Goal: Information Seeking & Learning: Learn about a topic

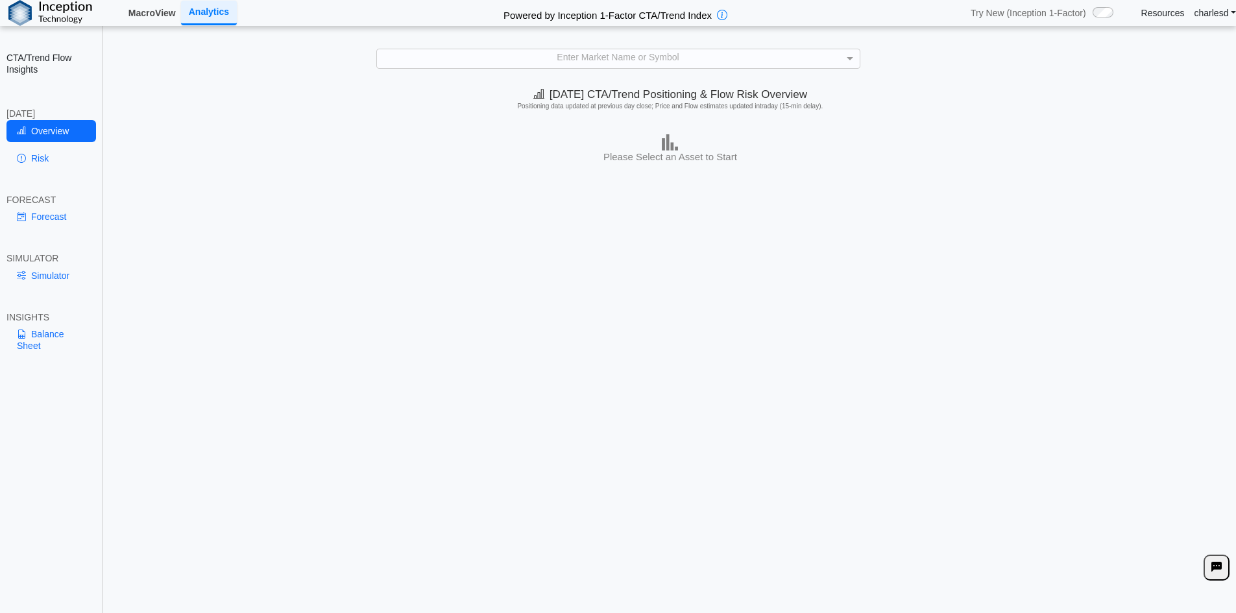
click at [152, 16] on link "MacroView" at bounding box center [152, 13] width 58 height 22
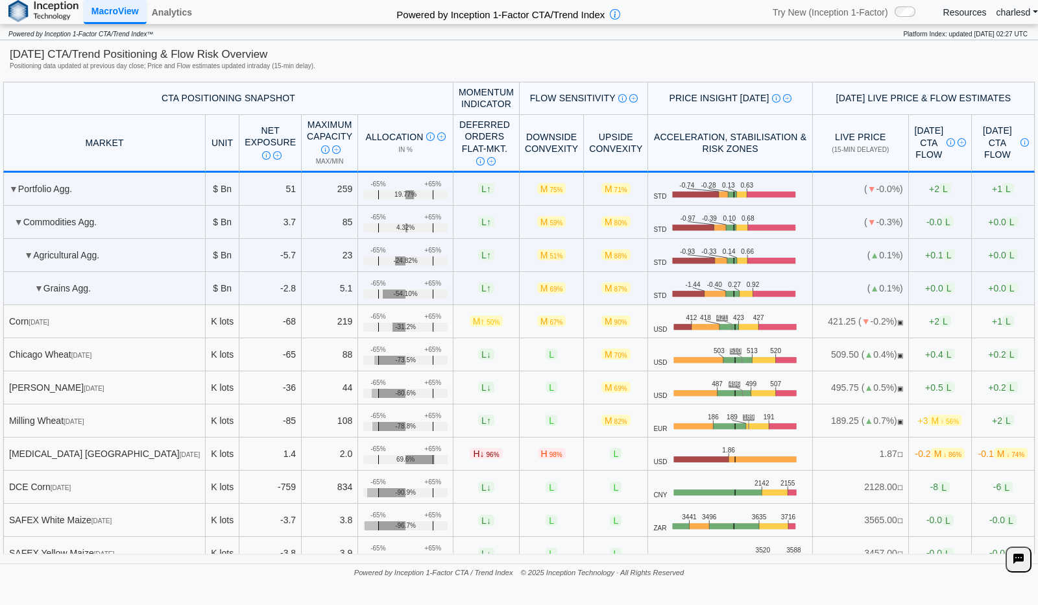
scroll to position [454, 0]
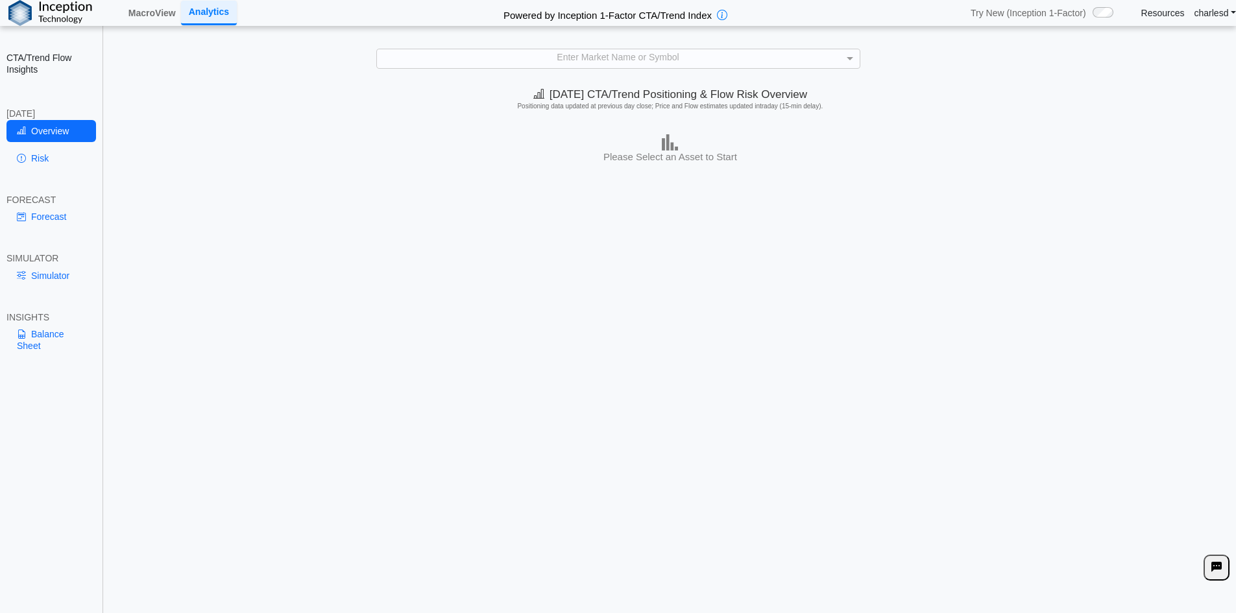
click at [496, 57] on div "Enter Market Name or Symbol" at bounding box center [618, 58] width 483 height 18
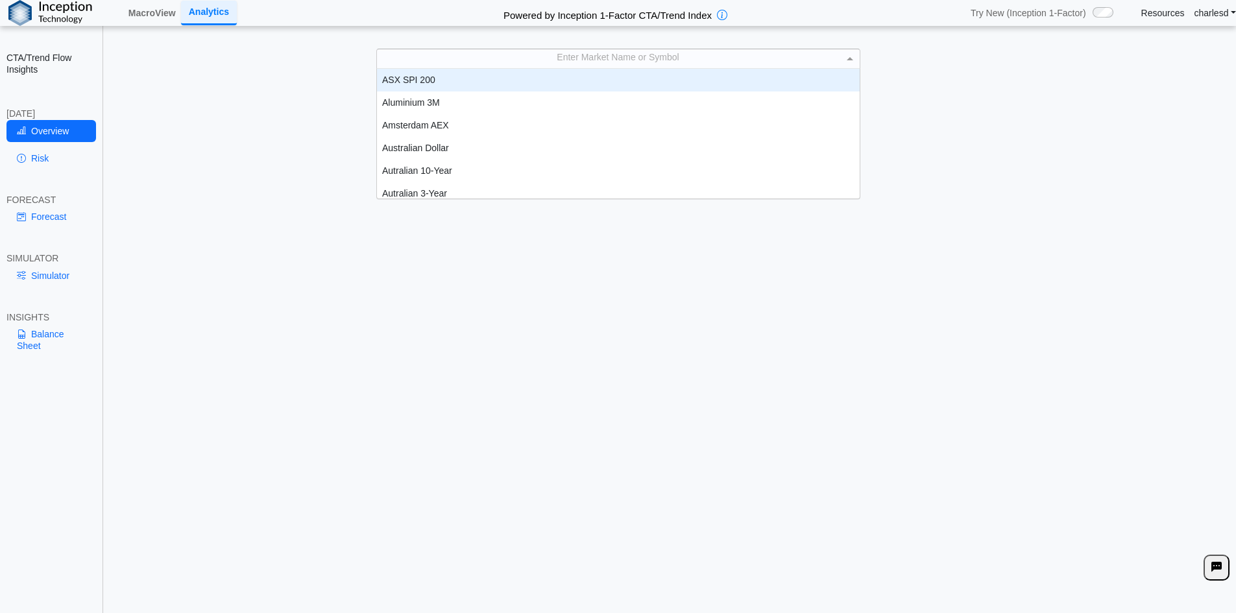
scroll to position [120, 473]
type input "***"
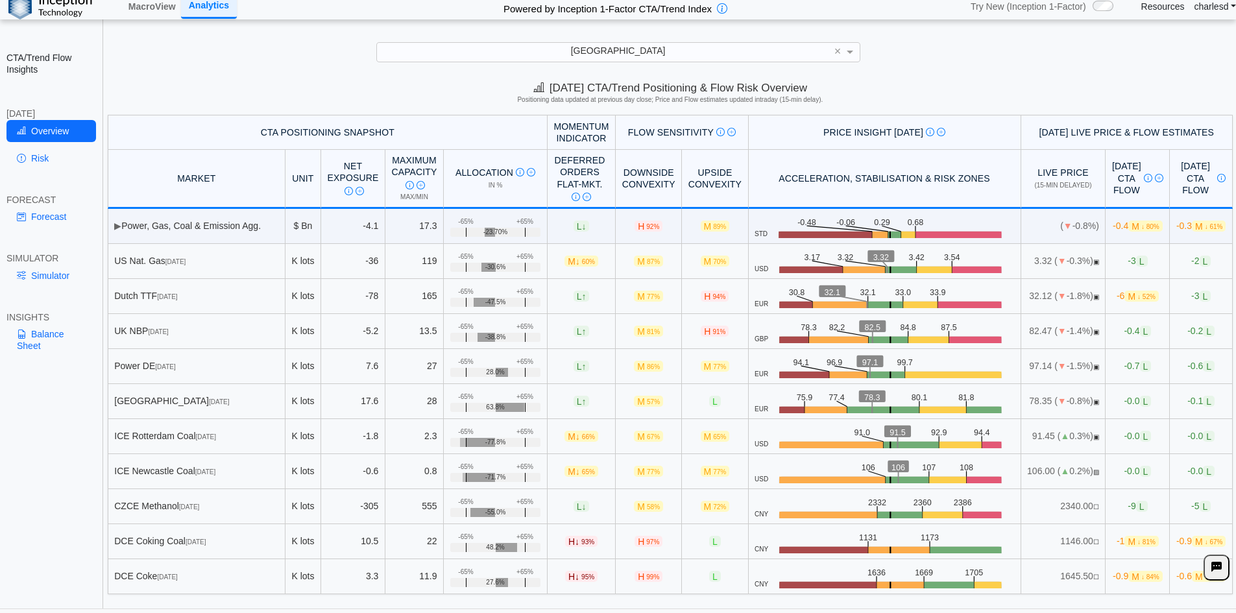
scroll to position [0, 0]
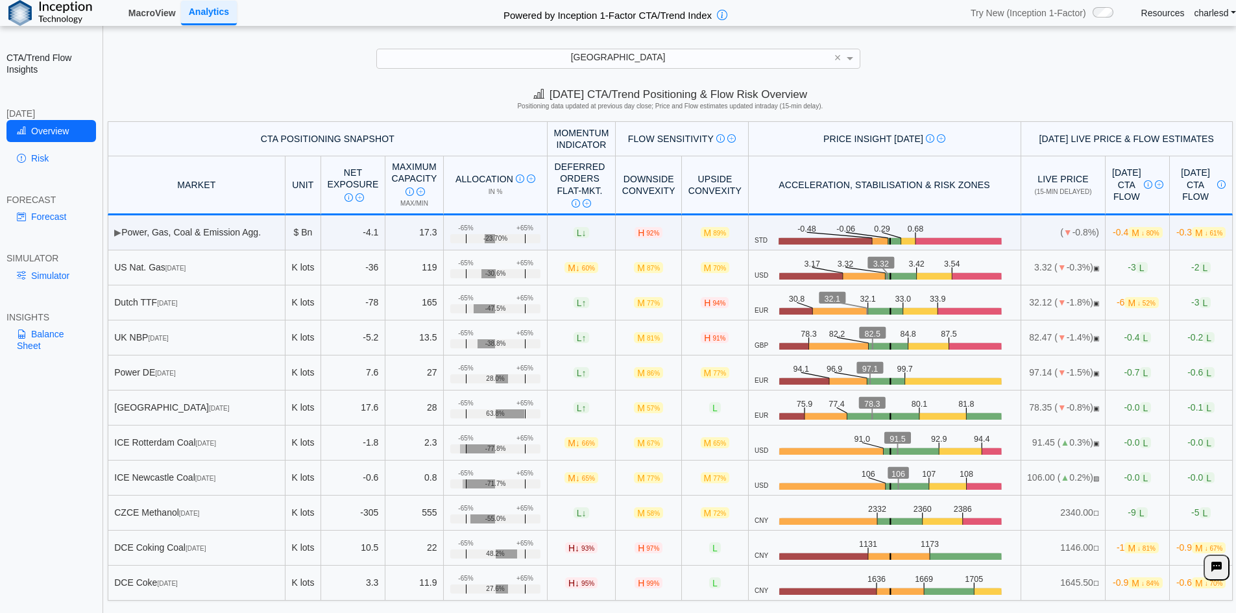
click at [145, 18] on link "MacroView" at bounding box center [152, 13] width 58 height 22
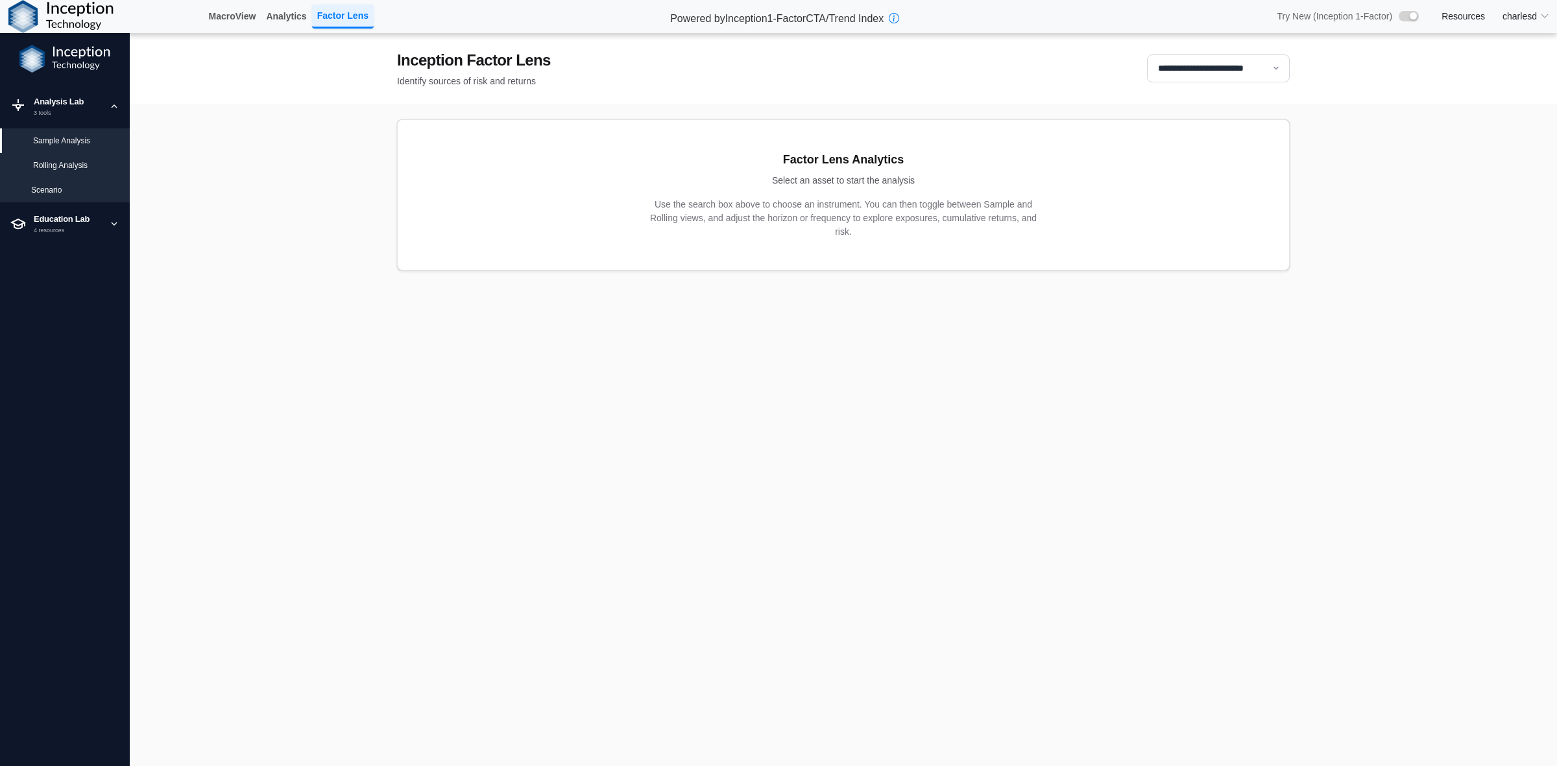
click at [86, 112] on div "3 tools" at bounding box center [67, 113] width 67 height 9
click at [78, 146] on div "Sample Analysis" at bounding box center [76, 141] width 86 height 12
click at [73, 143] on div "Sample Analysis" at bounding box center [76, 141] width 86 height 12
click at [66, 163] on div "Rolling Analysis" at bounding box center [76, 166] width 86 height 12
click at [59, 184] on div "Scenario" at bounding box center [75, 190] width 88 height 12
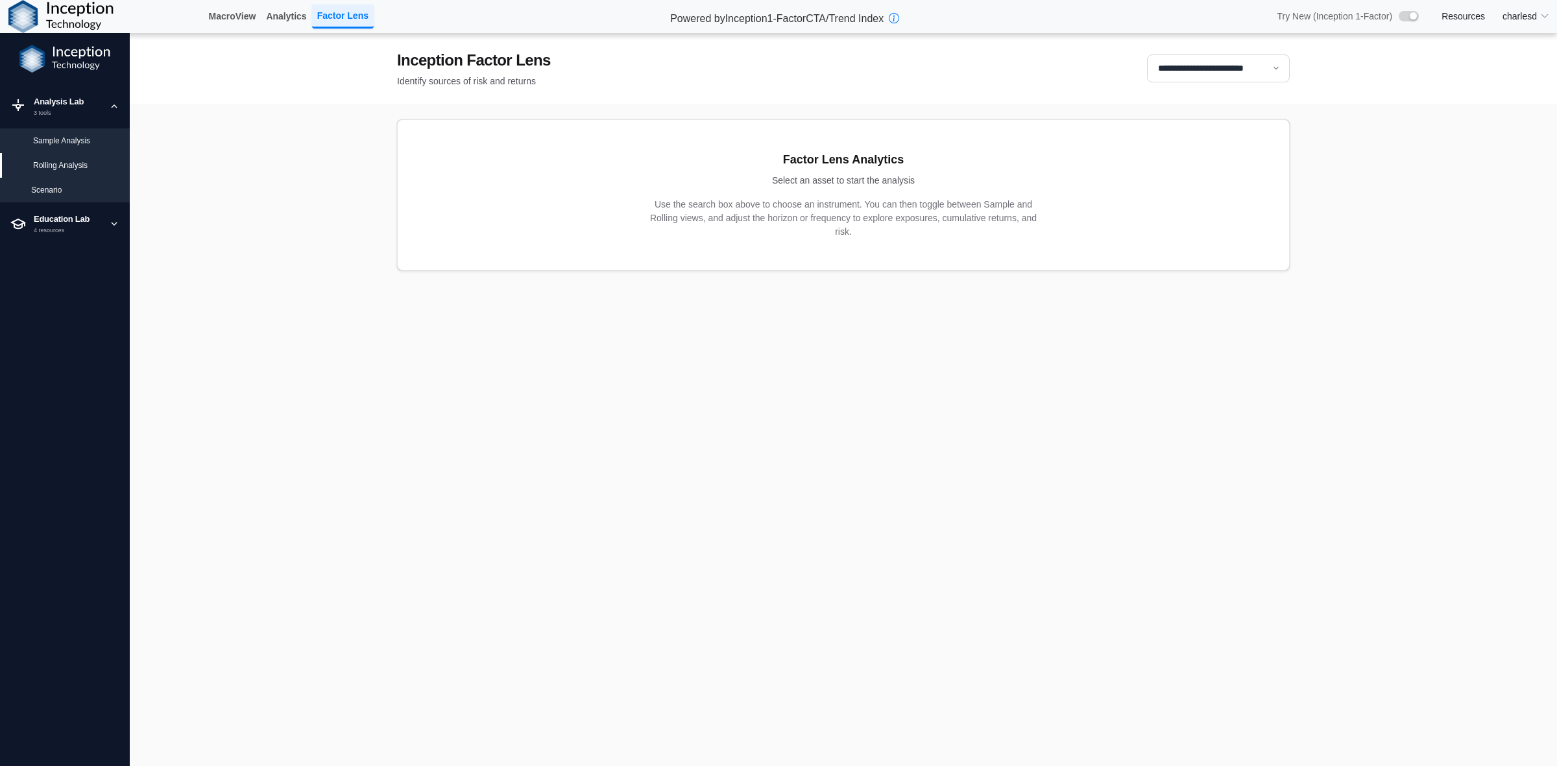
click at [53, 141] on div "Sample Analysis" at bounding box center [76, 141] width 86 height 12
click at [1230, 60] on select "**********" at bounding box center [1218, 68] width 143 height 28
click at [70, 163] on div "Rolling Analysis" at bounding box center [76, 166] width 86 height 12
click at [72, 136] on div "Sample Analysis" at bounding box center [76, 141] width 86 height 12
click at [53, 184] on div "Scenario" at bounding box center [75, 190] width 88 height 12
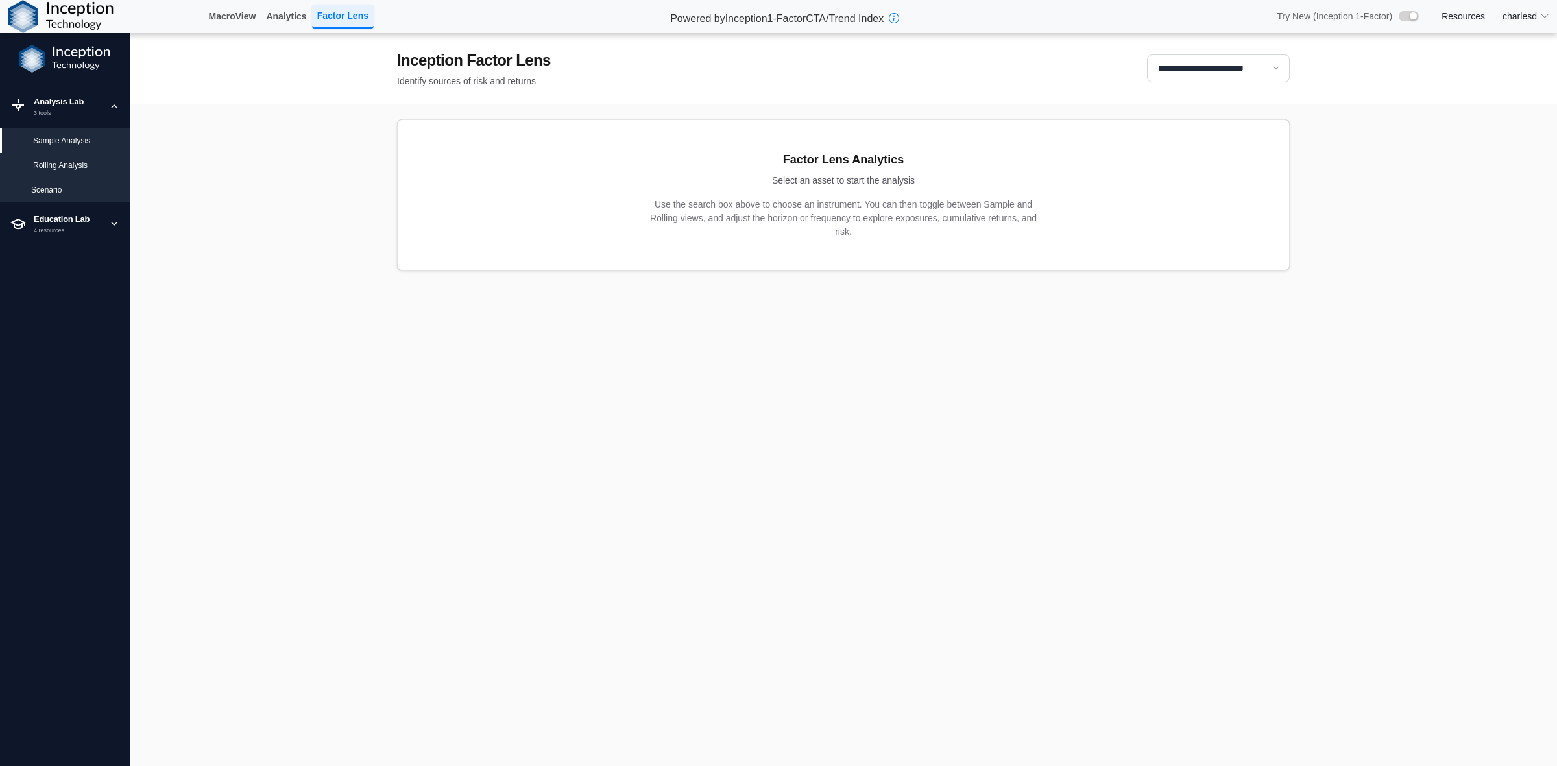
click at [53, 192] on div "Scenario" at bounding box center [75, 190] width 88 height 12
click at [1240, 66] on select "**********" at bounding box center [1218, 68] width 143 height 28
click at [1147, 54] on select "**********" at bounding box center [1218, 68] width 143 height 28
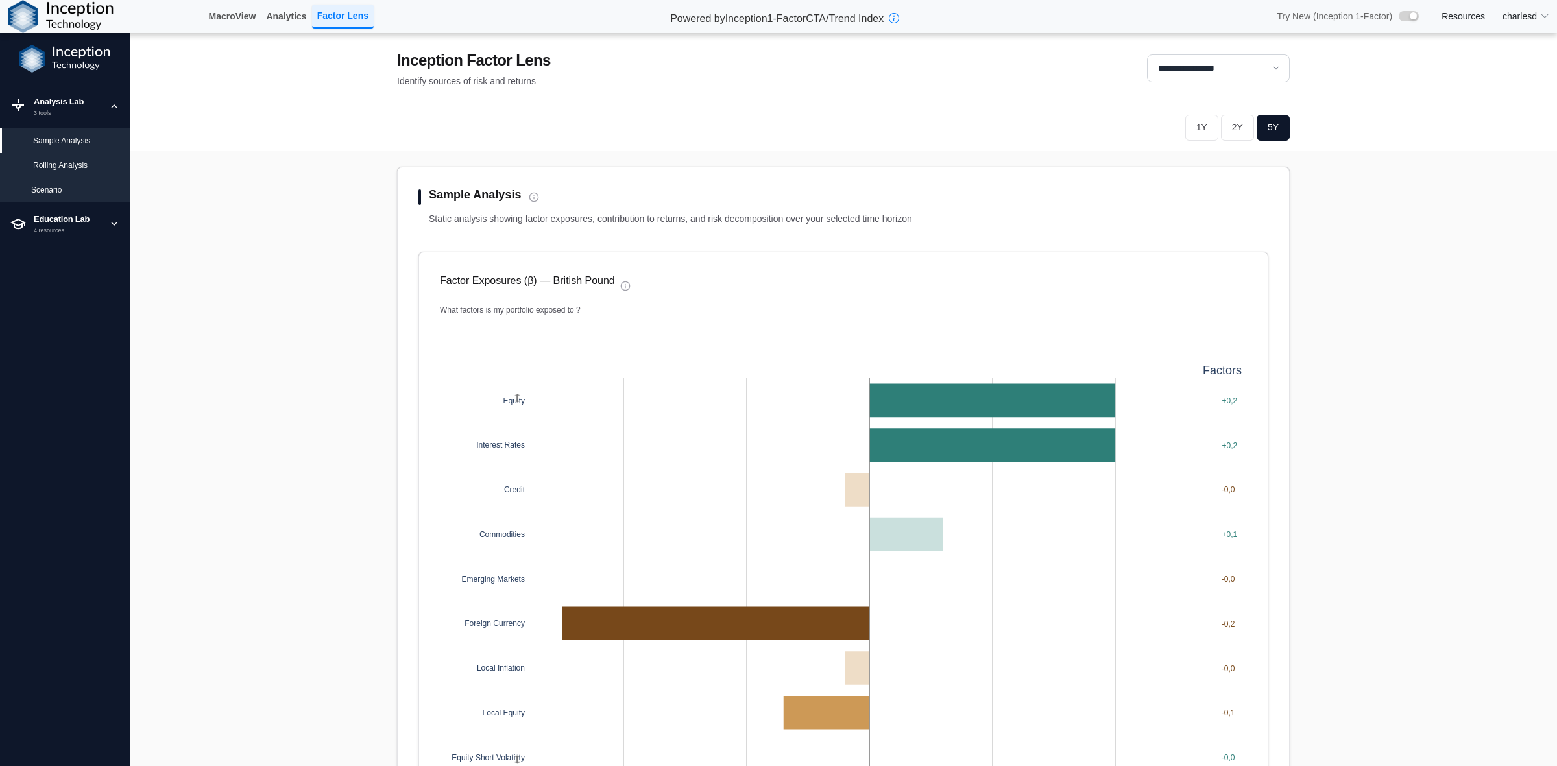
click at [64, 190] on div "Scenario" at bounding box center [75, 190] width 88 height 12
click at [46, 189] on div "Scenario" at bounding box center [75, 190] width 88 height 12
click at [59, 162] on div "Rolling Analysis" at bounding box center [76, 166] width 86 height 12
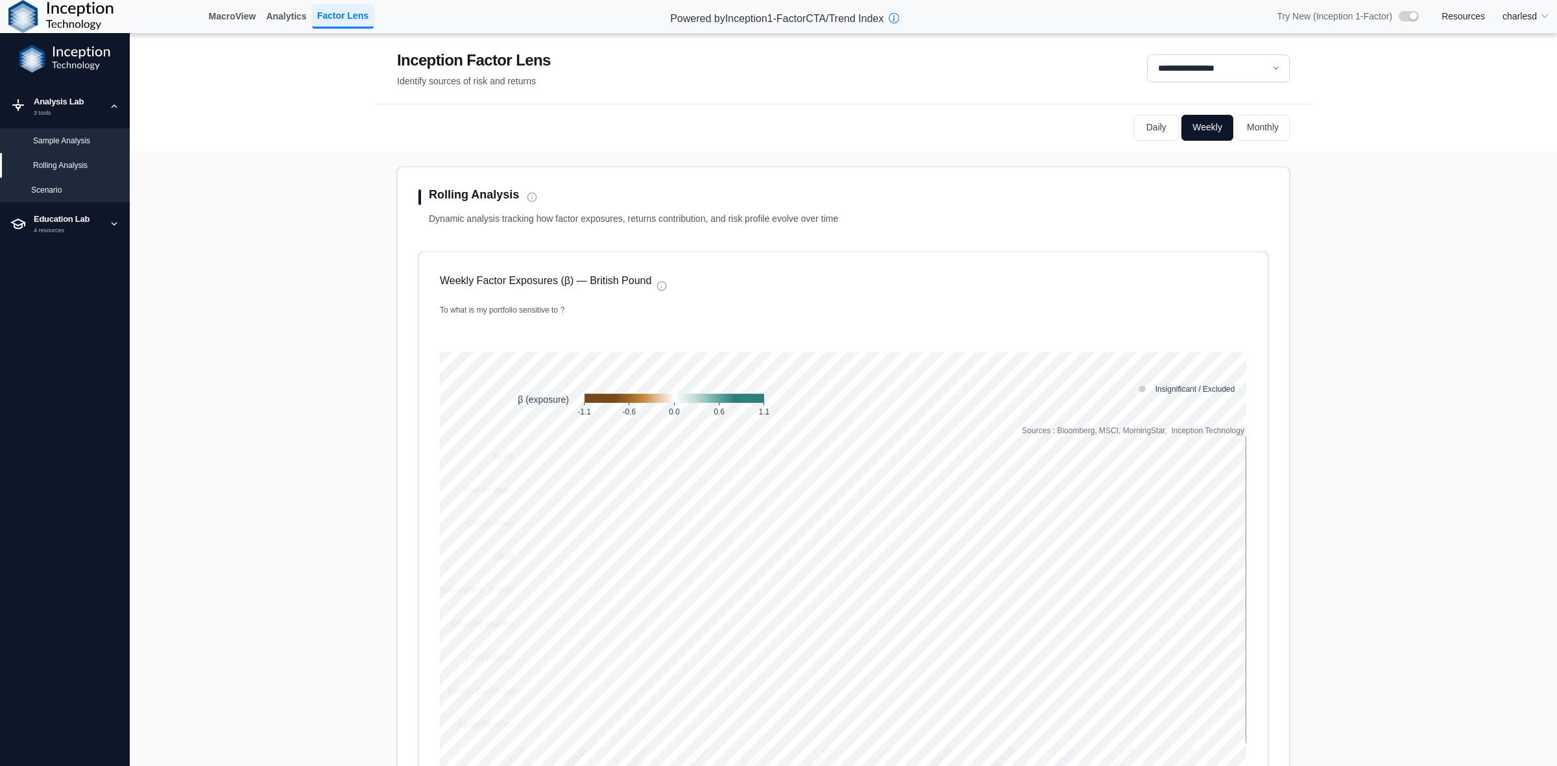
click at [60, 135] on div "Sample Analysis" at bounding box center [76, 141] width 86 height 12
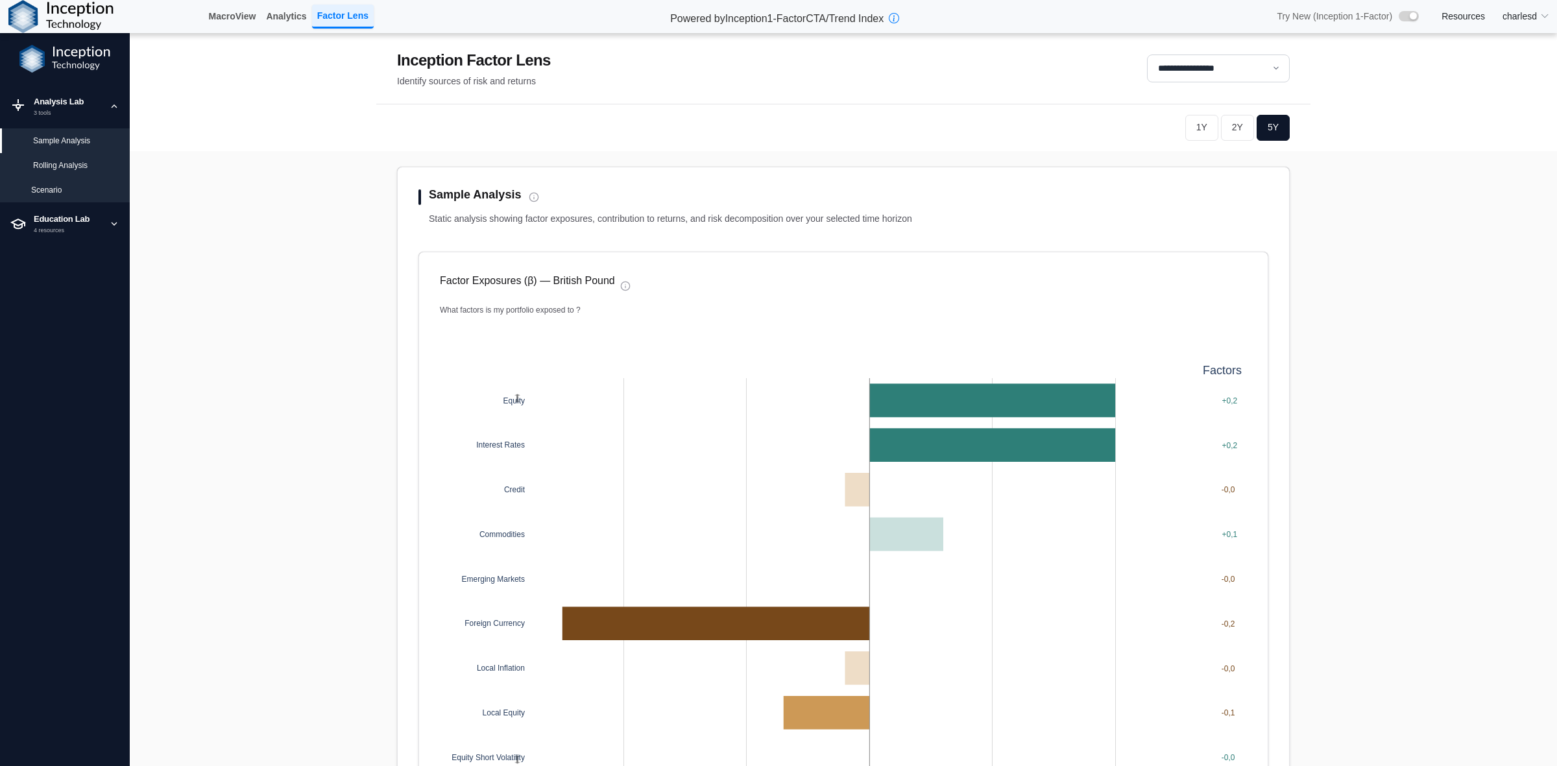
click at [43, 186] on div "Scenario" at bounding box center [75, 190] width 88 height 12
click at [53, 187] on div "Scenario" at bounding box center [75, 190] width 88 height 12
click at [53, 162] on div "Rolling Analysis" at bounding box center [76, 166] width 86 height 12
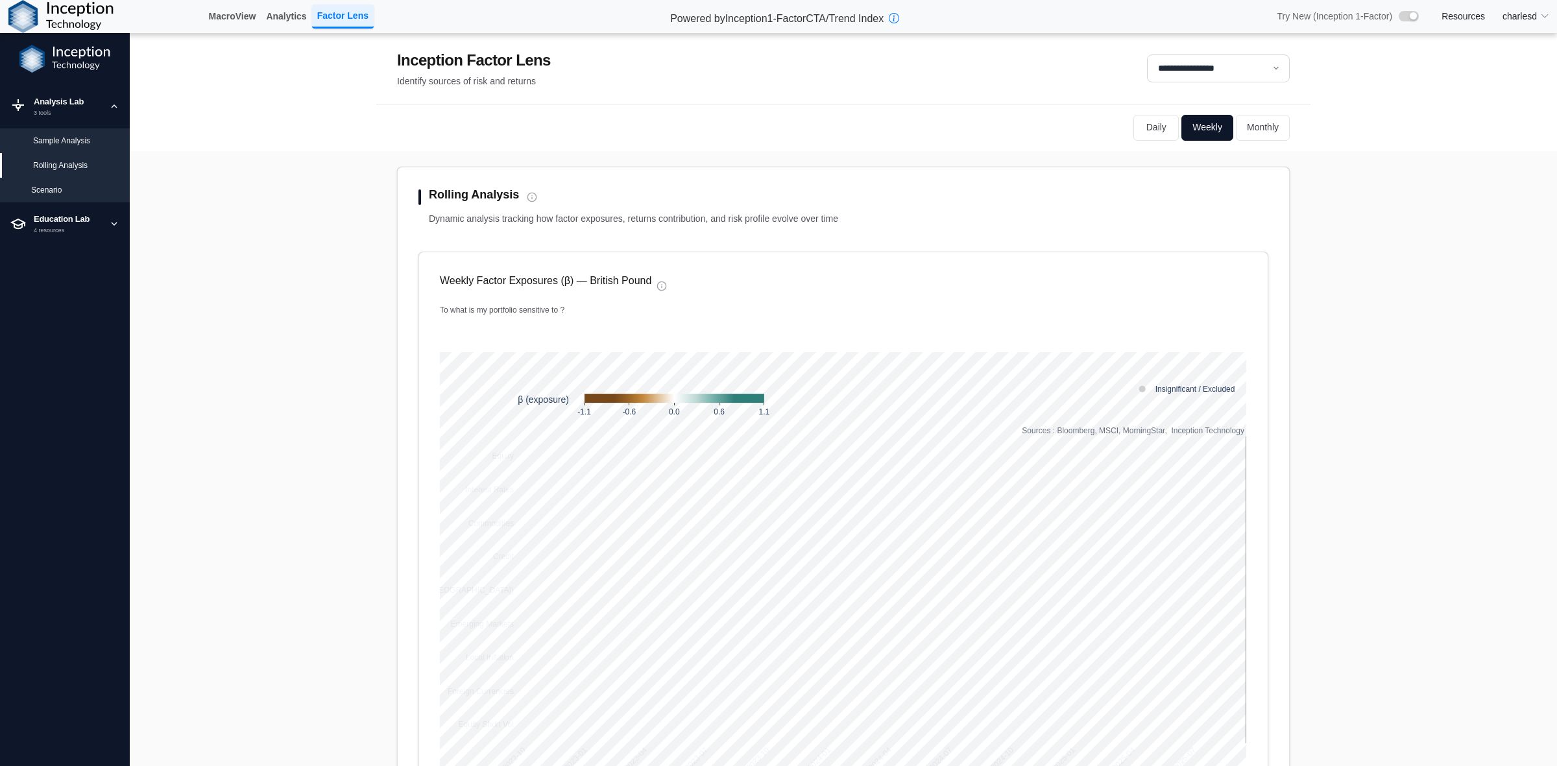
click at [36, 186] on div "Scenario" at bounding box center [75, 190] width 88 height 12
click at [1161, 125] on button "Daily" at bounding box center [1155, 128] width 45 height 26
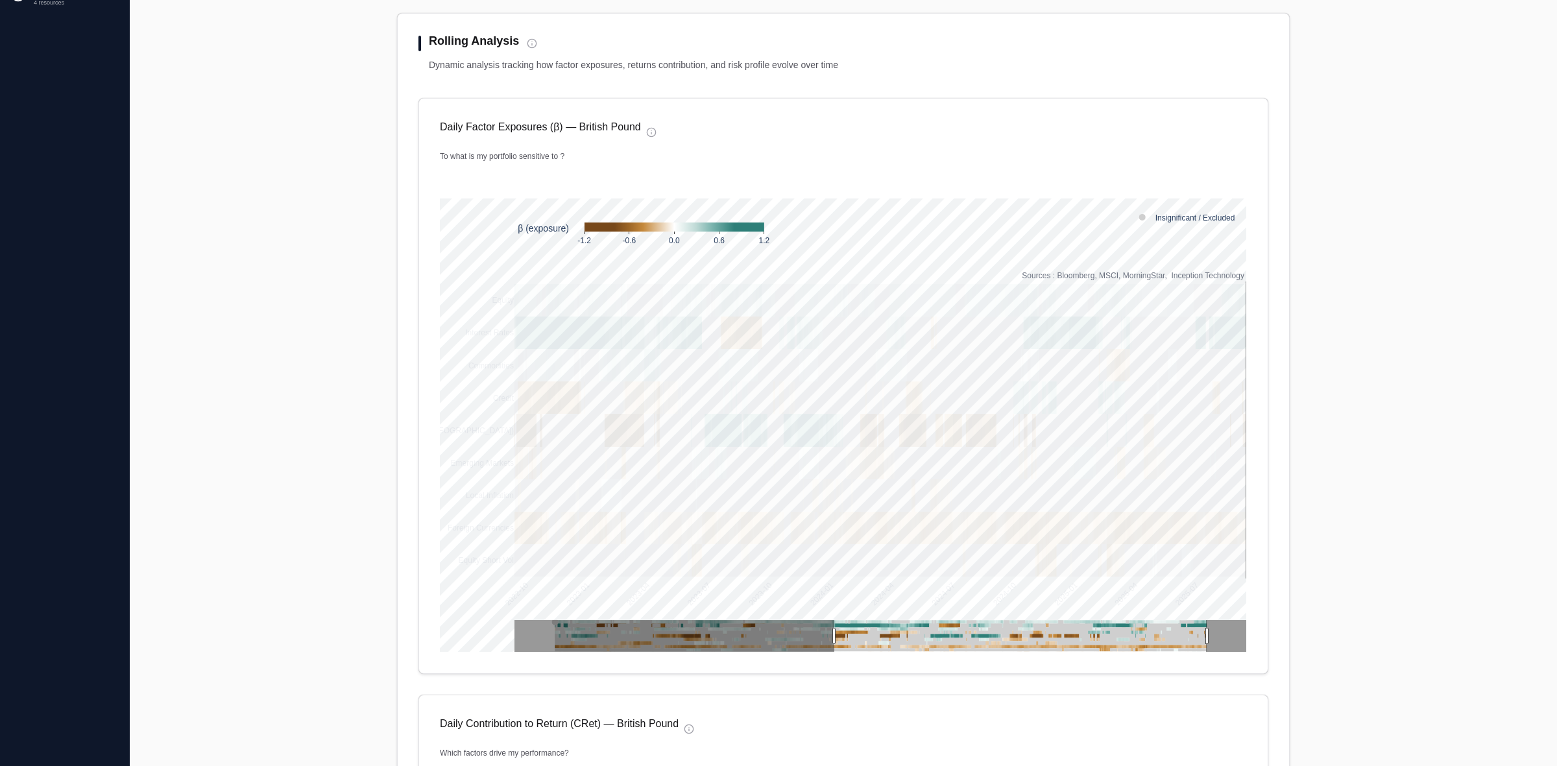
scroll to position [162, 0]
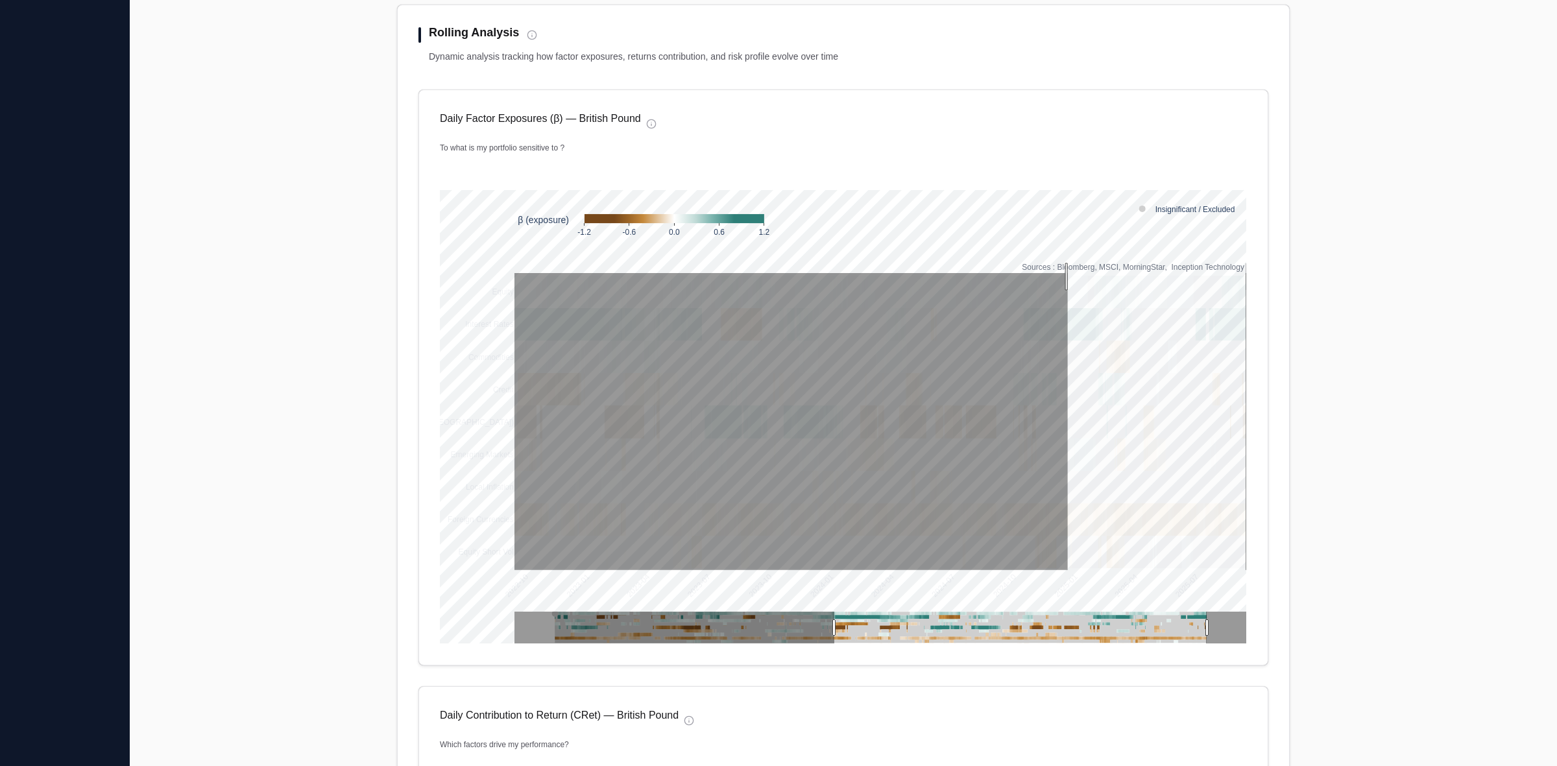
drag, startPoint x: 1062, startPoint y: 277, endPoint x: 1351, endPoint y: 387, distance: 309.4
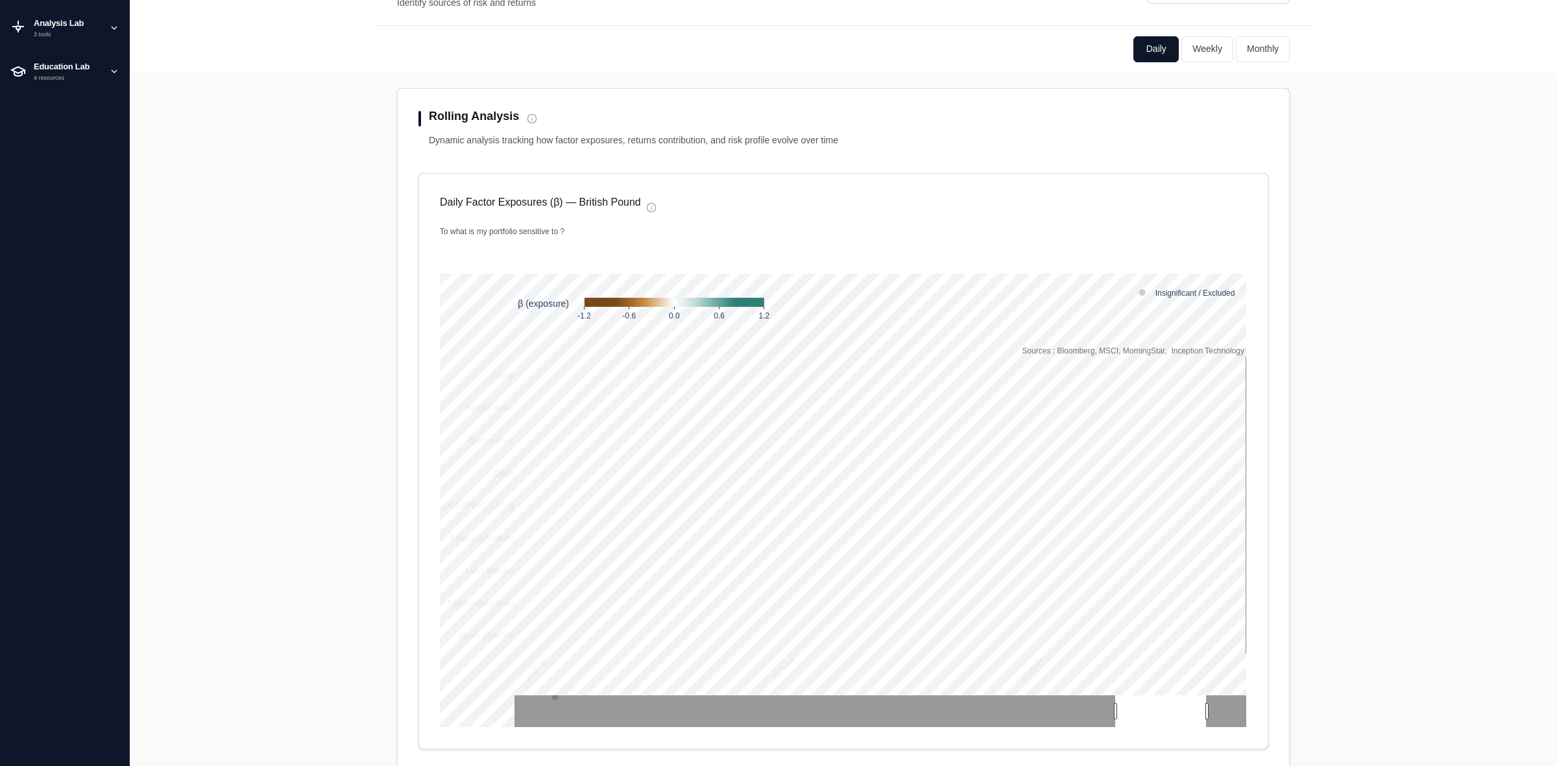
scroll to position [0, 0]
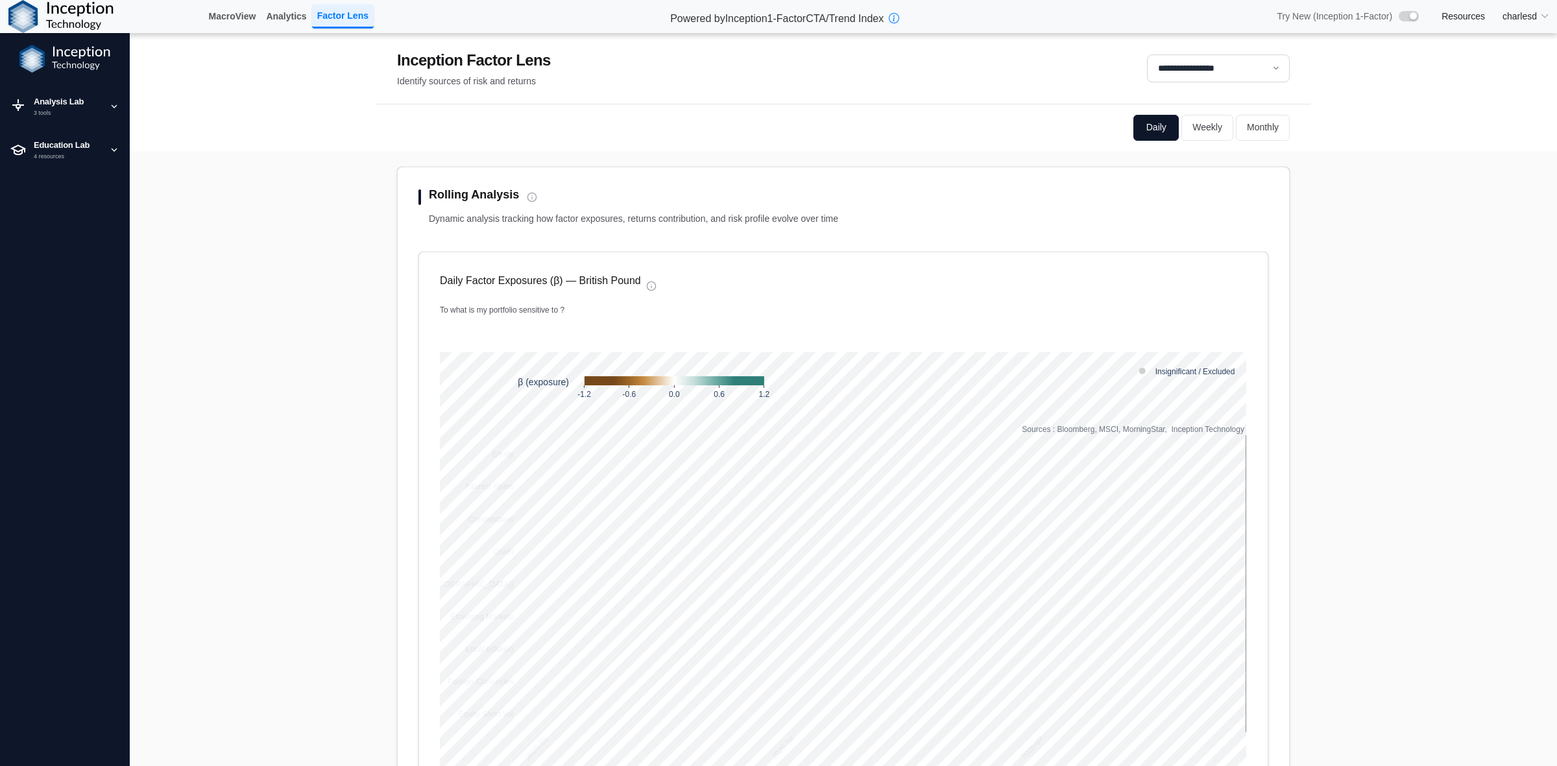
click at [1175, 68] on select "**********" at bounding box center [1218, 68] width 143 height 28
click at [1147, 54] on select "**********" at bounding box center [1218, 68] width 143 height 28
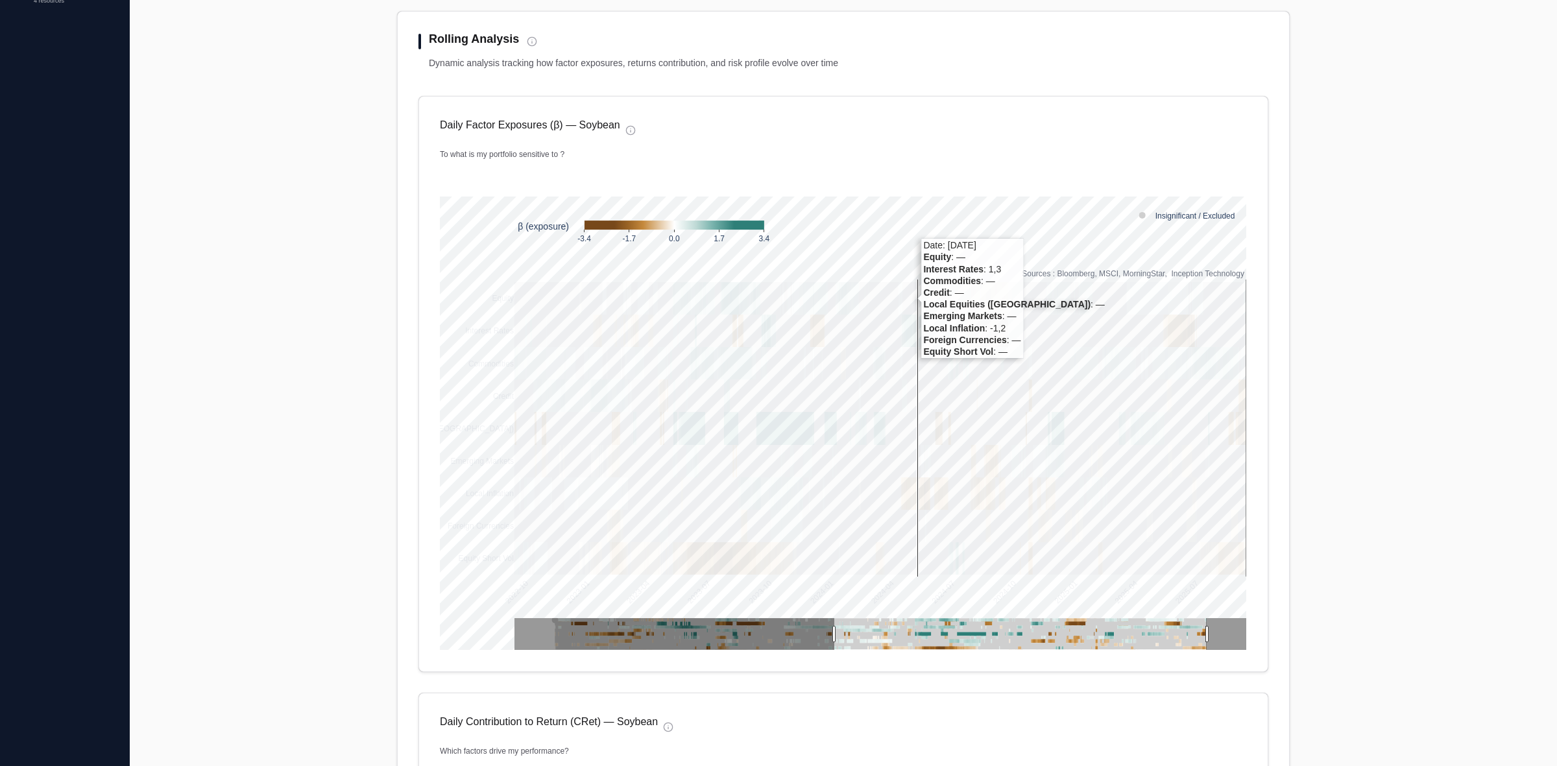
scroll to position [162, 0]
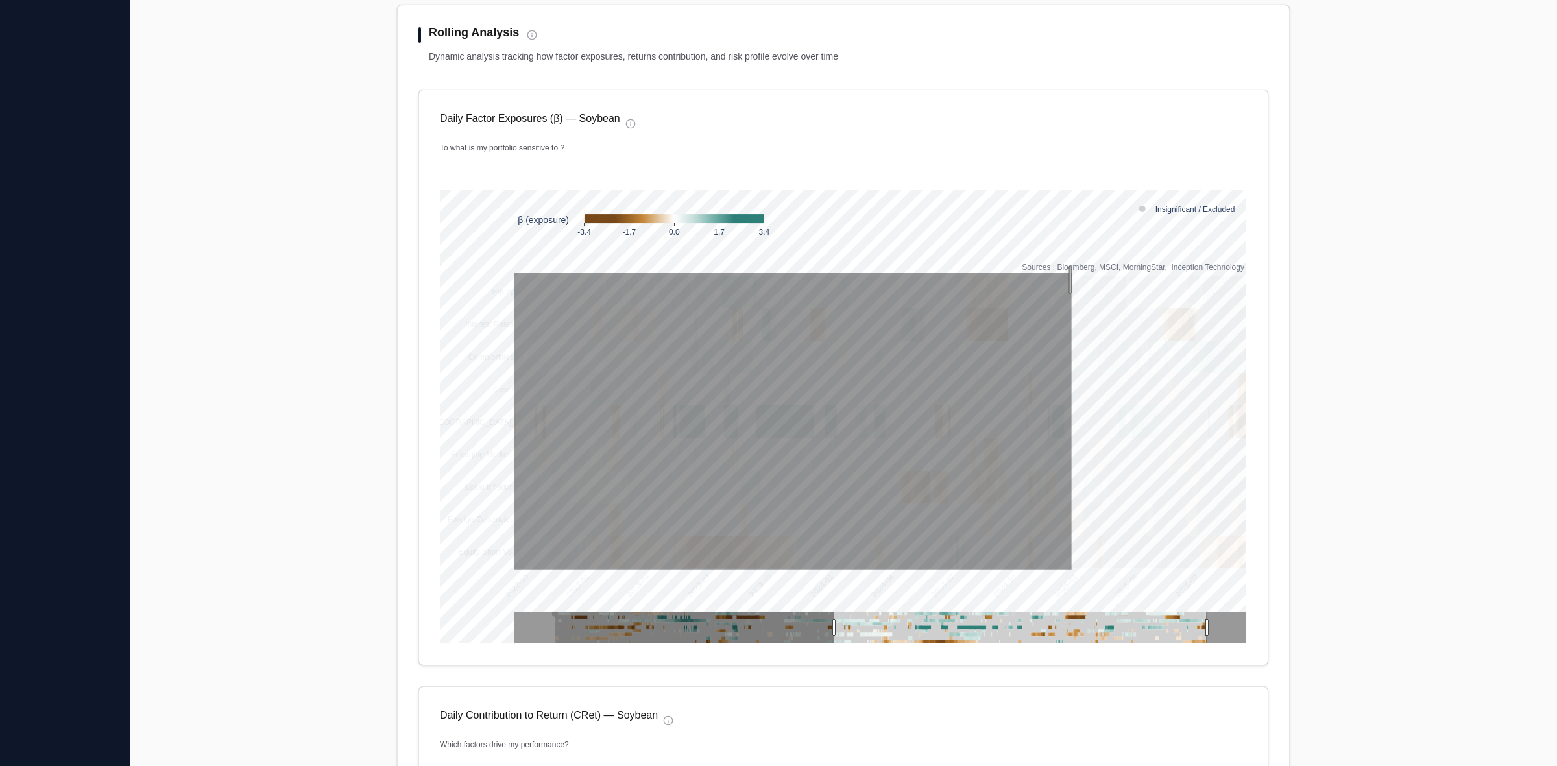
drag, startPoint x: 1066, startPoint y: 280, endPoint x: 1403, endPoint y: 322, distance: 339.9
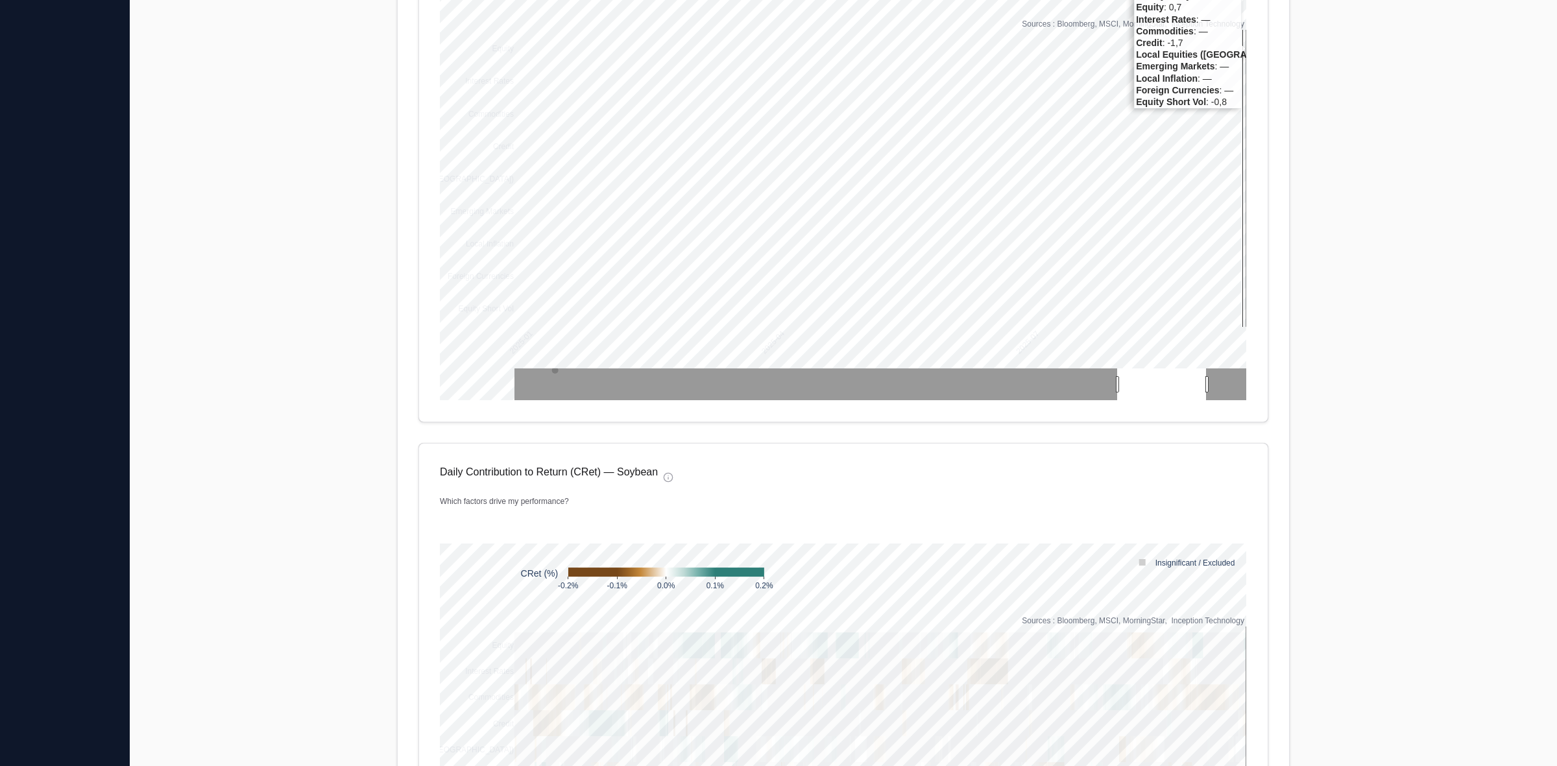
scroll to position [649, 0]
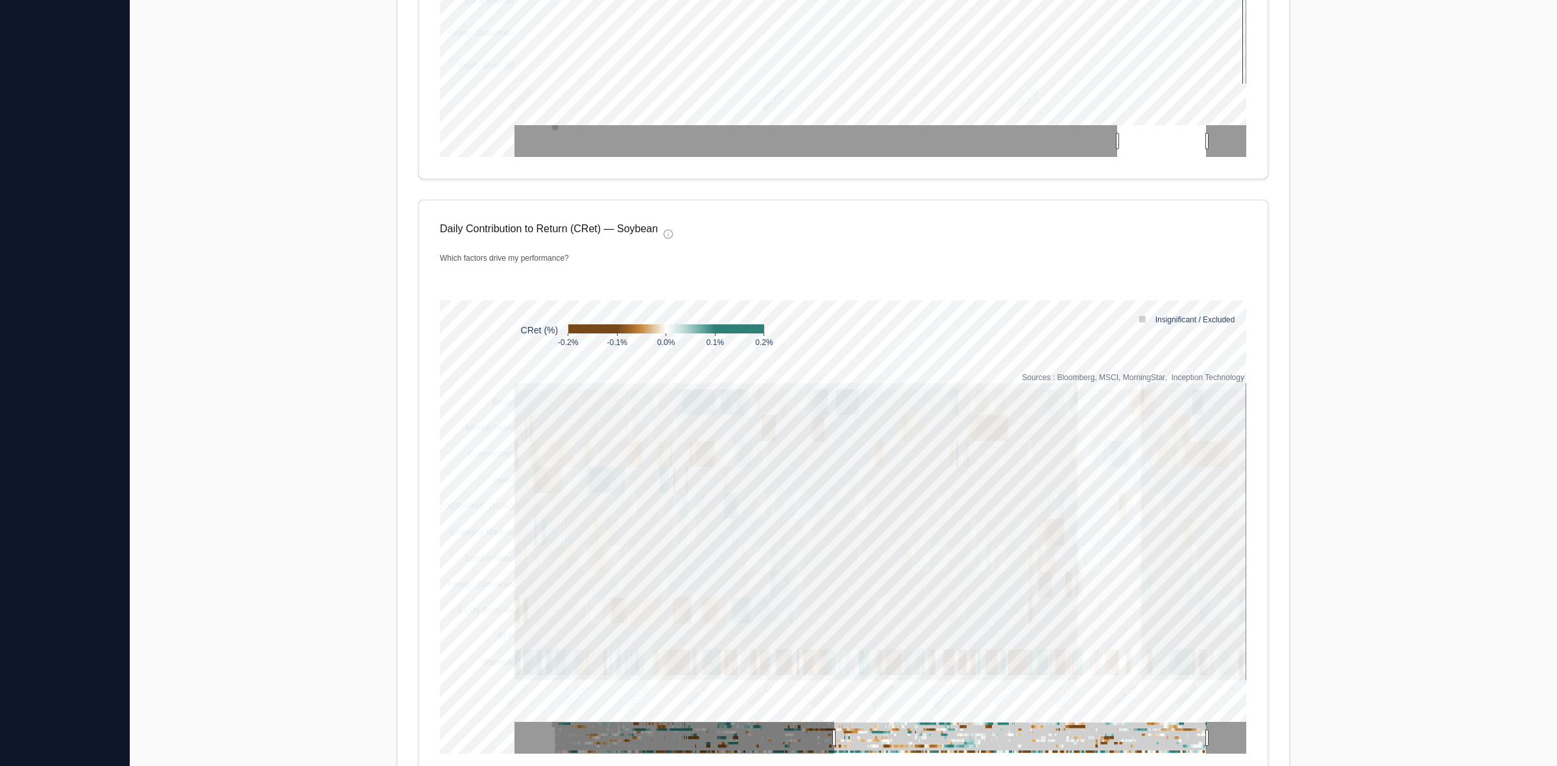
drag, startPoint x: 1072, startPoint y: 389, endPoint x: 1461, endPoint y: 418, distance: 390.9
click at [1461, 418] on main "**********" at bounding box center [843, 396] width 1427 height 2025
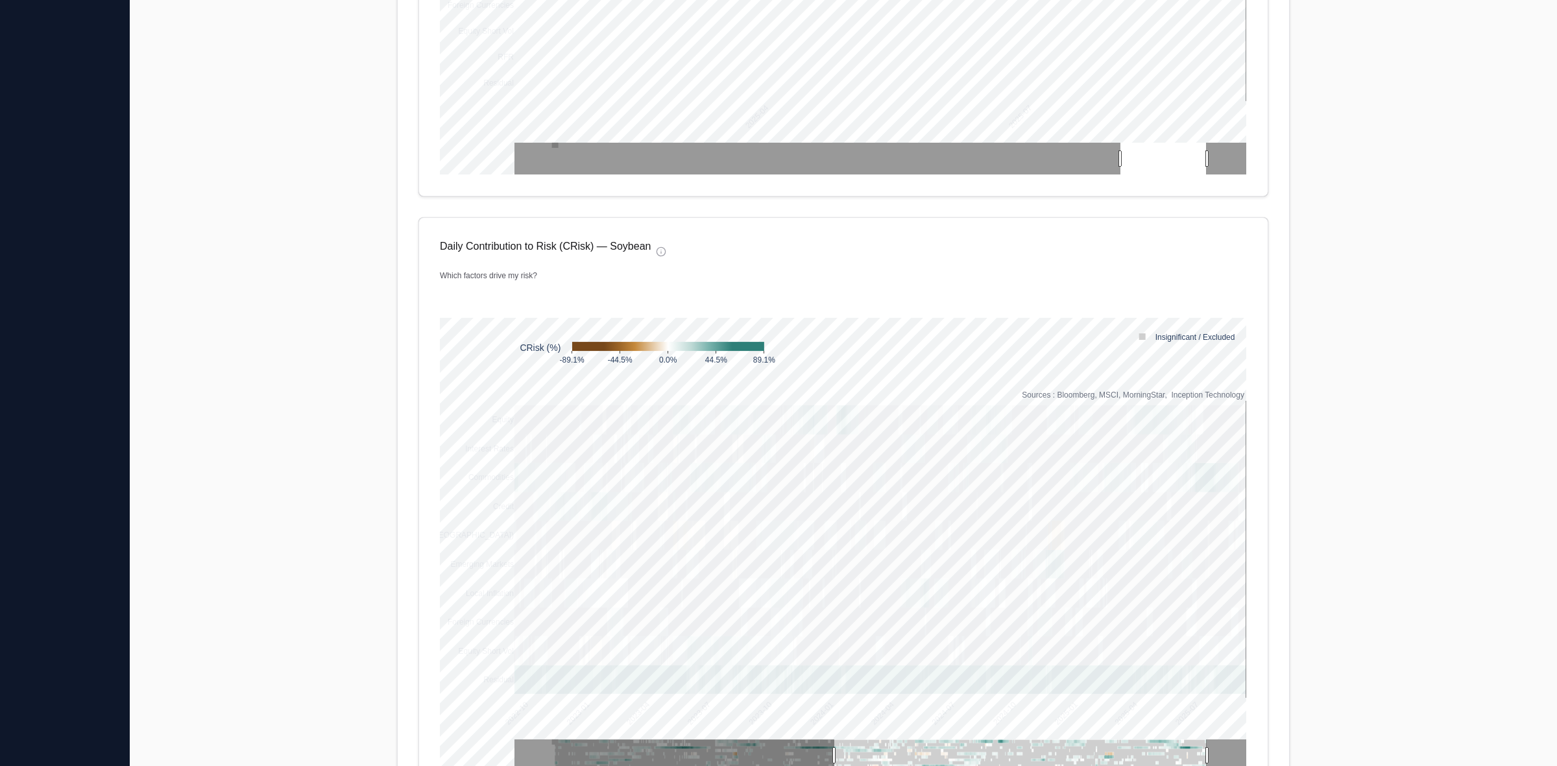
scroll to position [1291, 0]
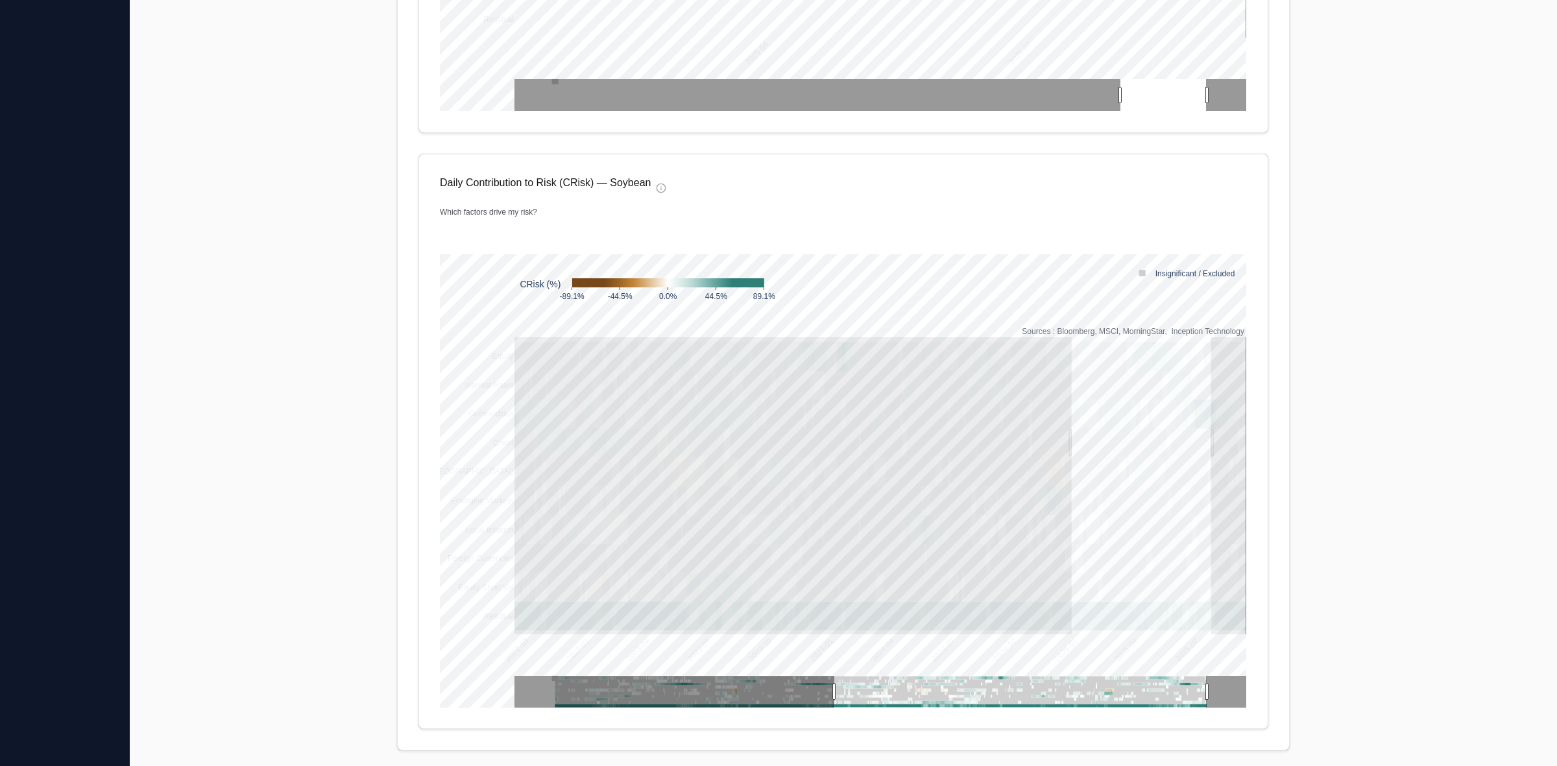
drag, startPoint x: 1066, startPoint y: 442, endPoint x: 1369, endPoint y: 454, distance: 303.1
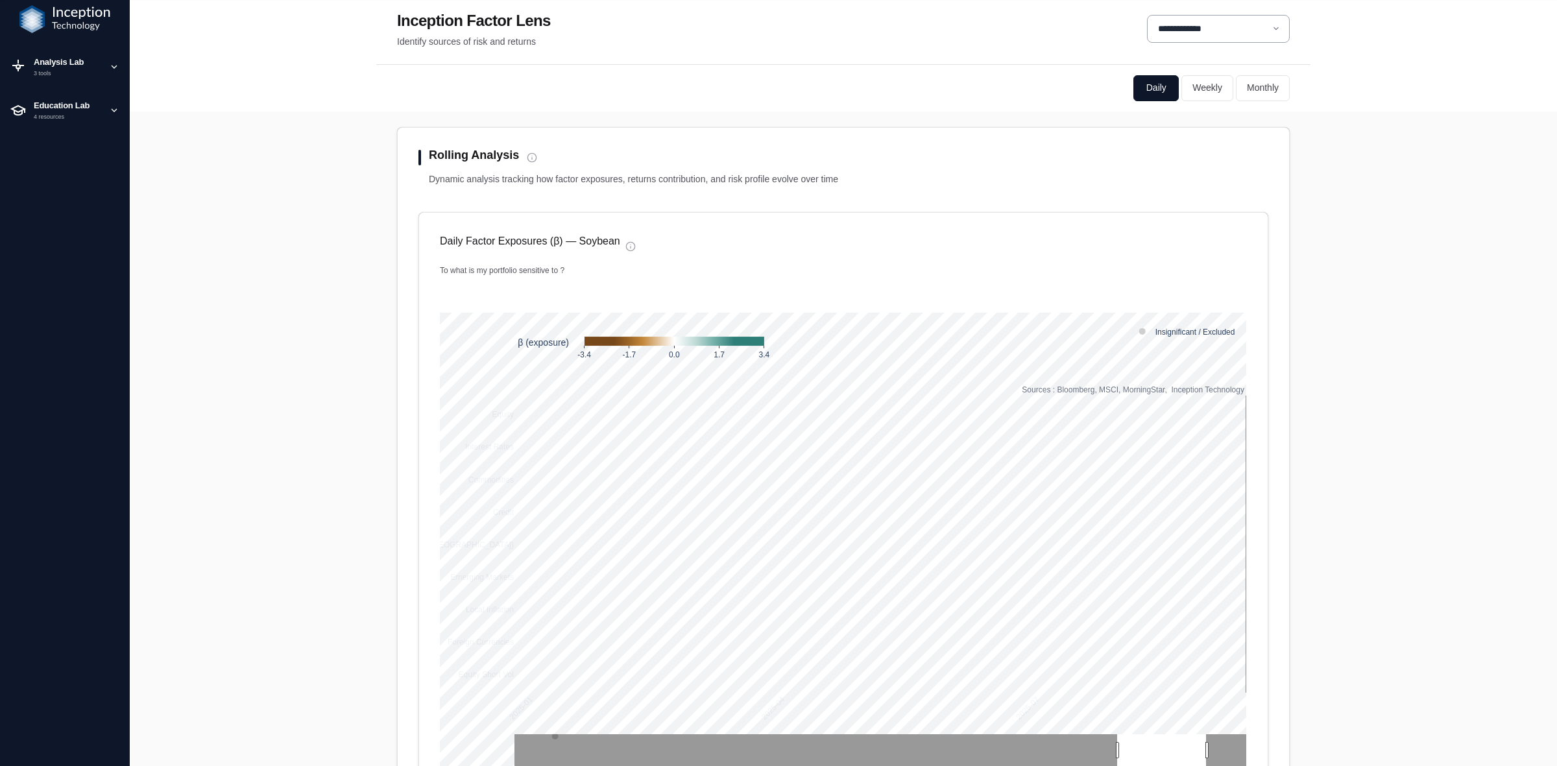
scroll to position [0, 0]
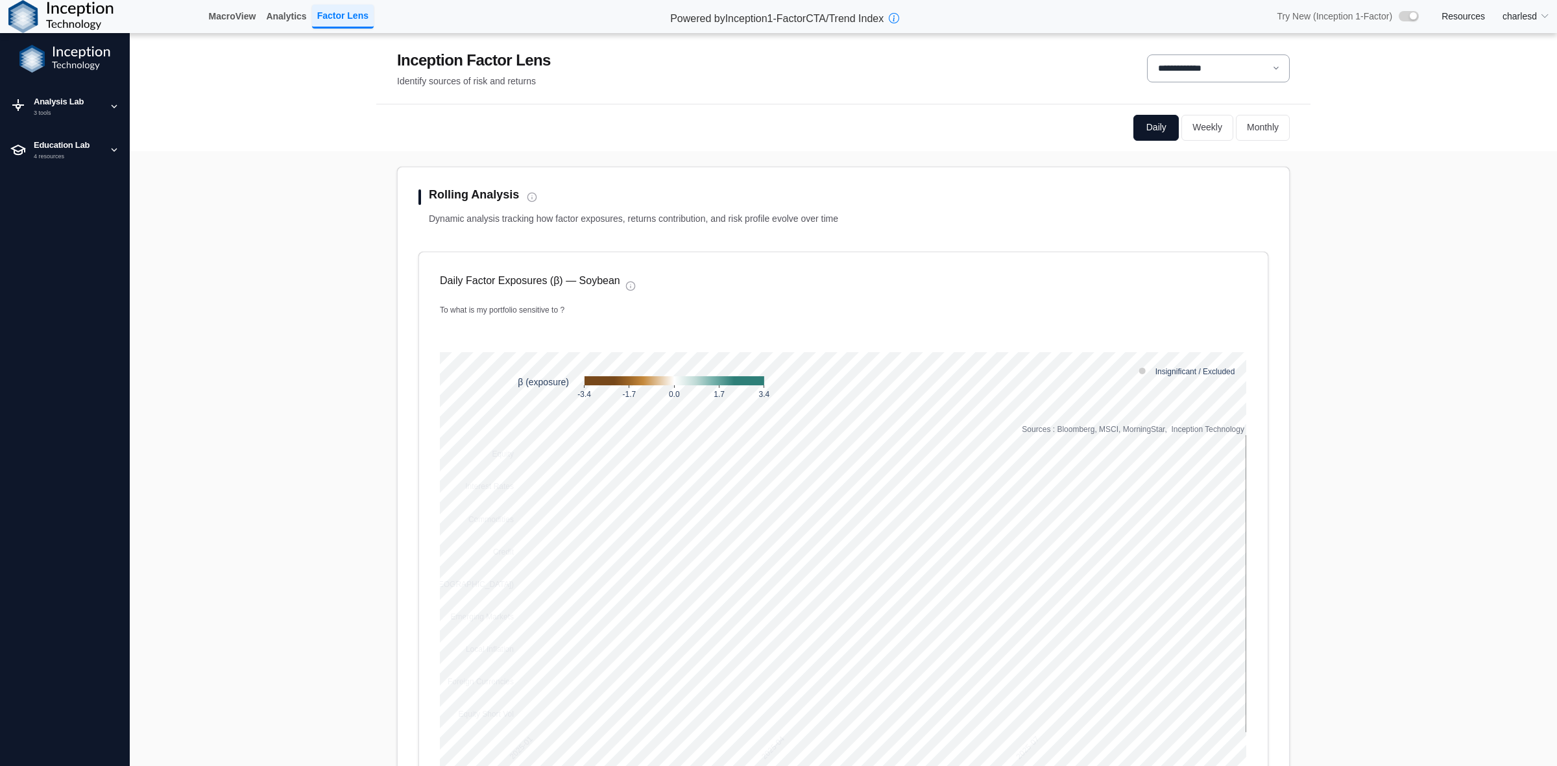
click at [1207, 64] on select "**********" at bounding box center [1218, 68] width 143 height 28
select select "**"
click at [1147, 54] on select "**********" at bounding box center [1218, 68] width 143 height 28
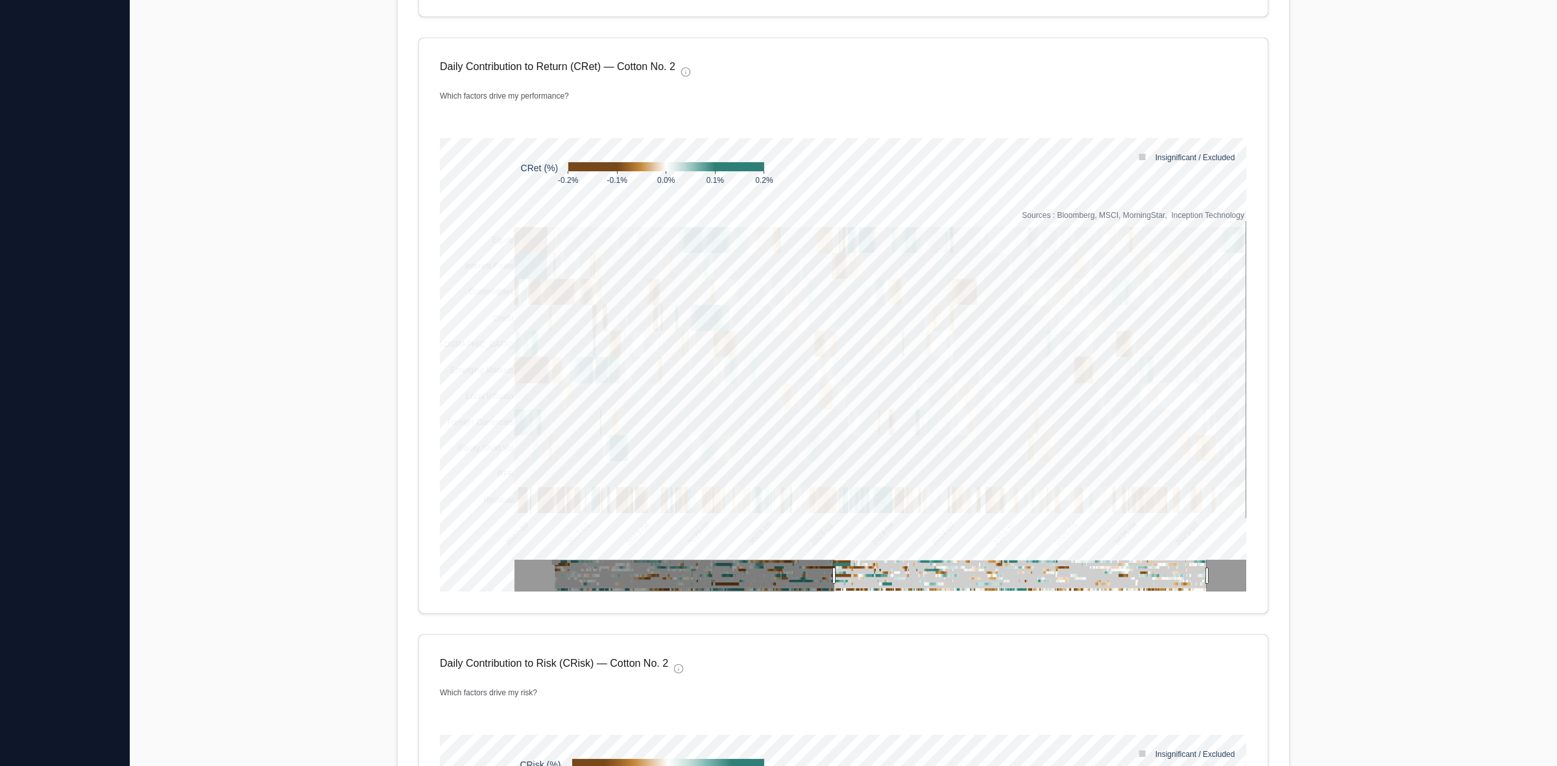
scroll to position [81, 0]
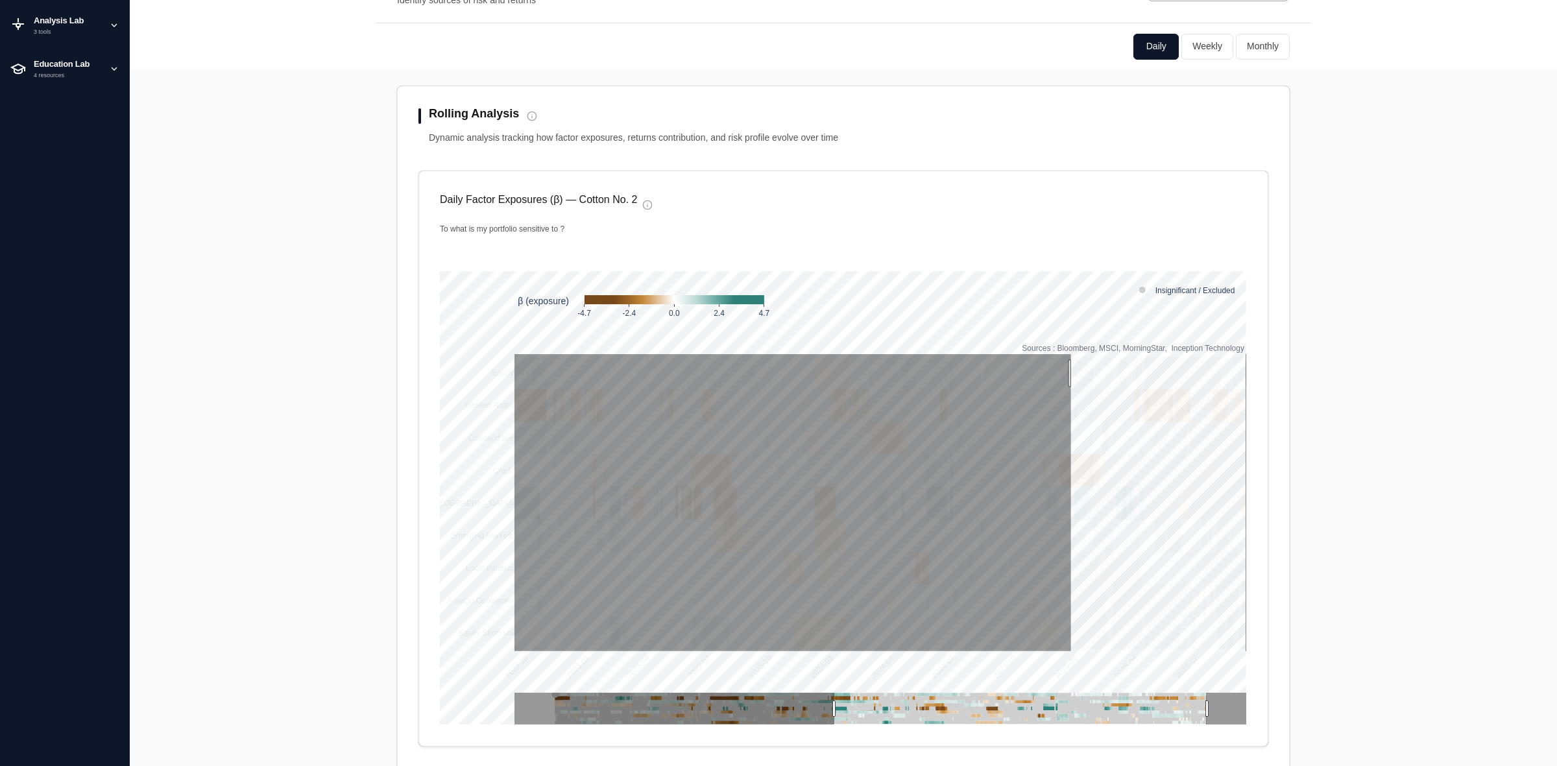
drag, startPoint x: 1065, startPoint y: 374, endPoint x: 1280, endPoint y: 422, distance: 220.1
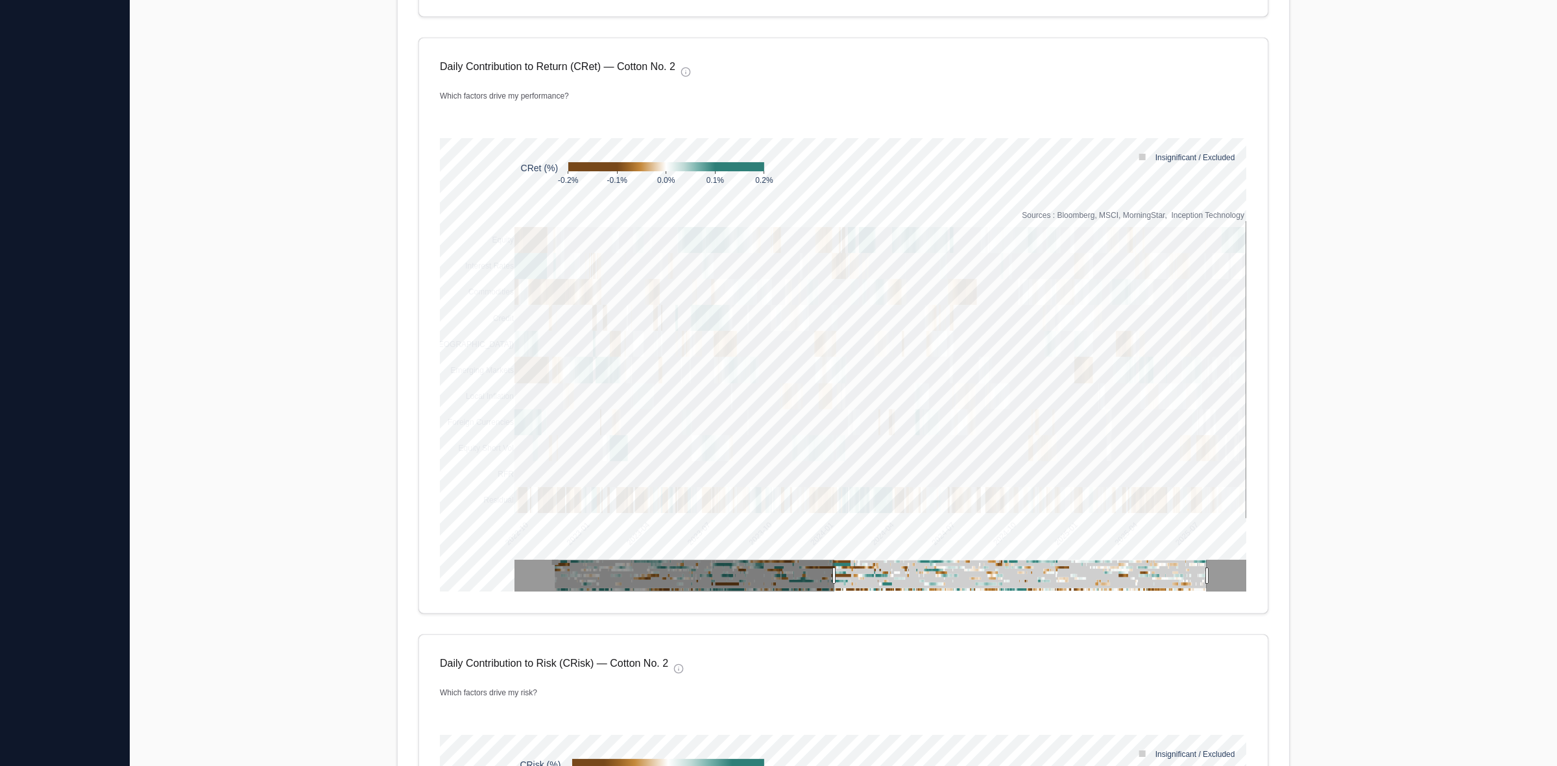
scroll to position [649, 0]
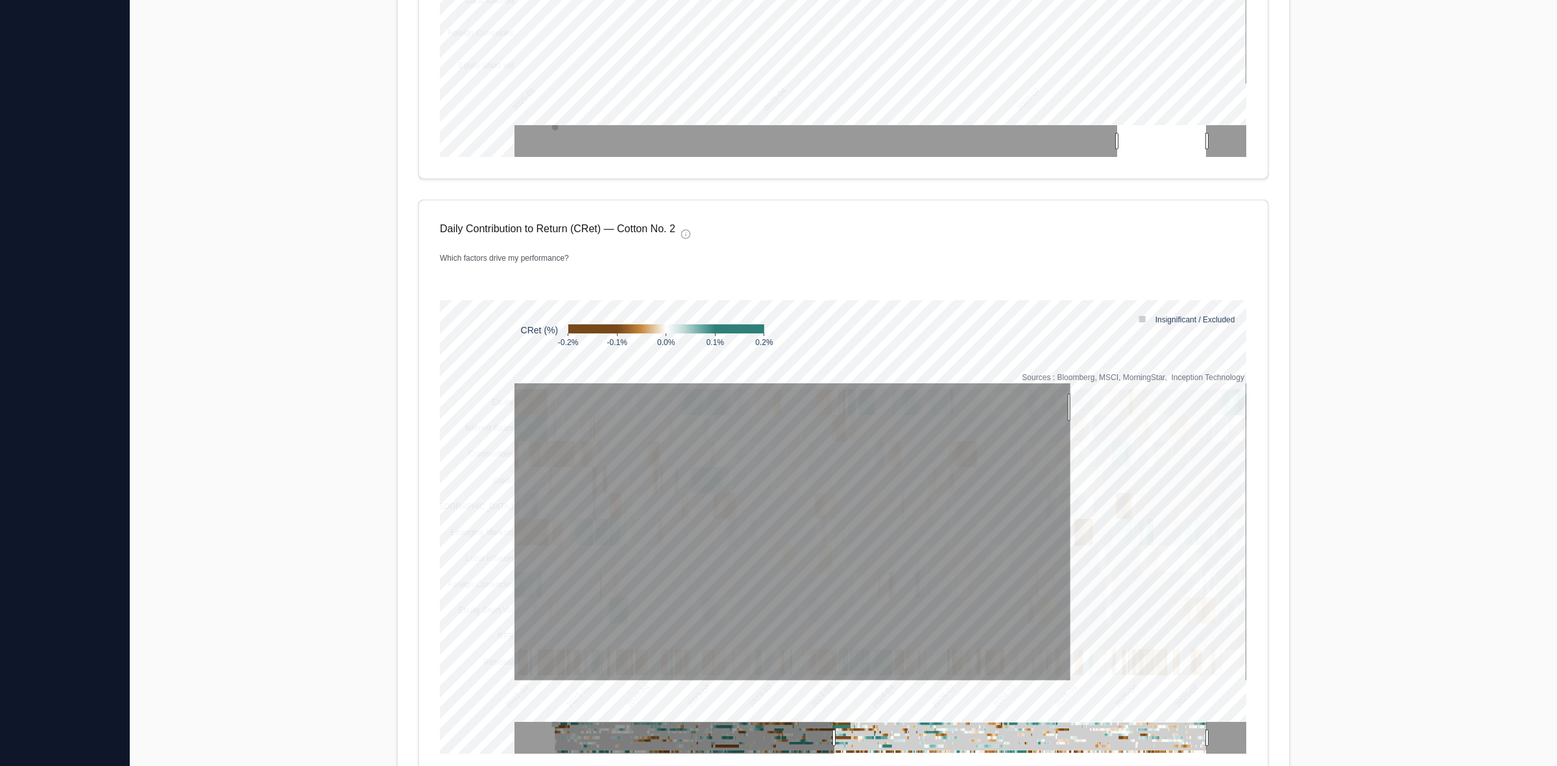
drag, startPoint x: 1064, startPoint y: 407, endPoint x: 1338, endPoint y: 454, distance: 277.7
click at [1334, 452] on main "**********" at bounding box center [843, 396] width 1427 height 2025
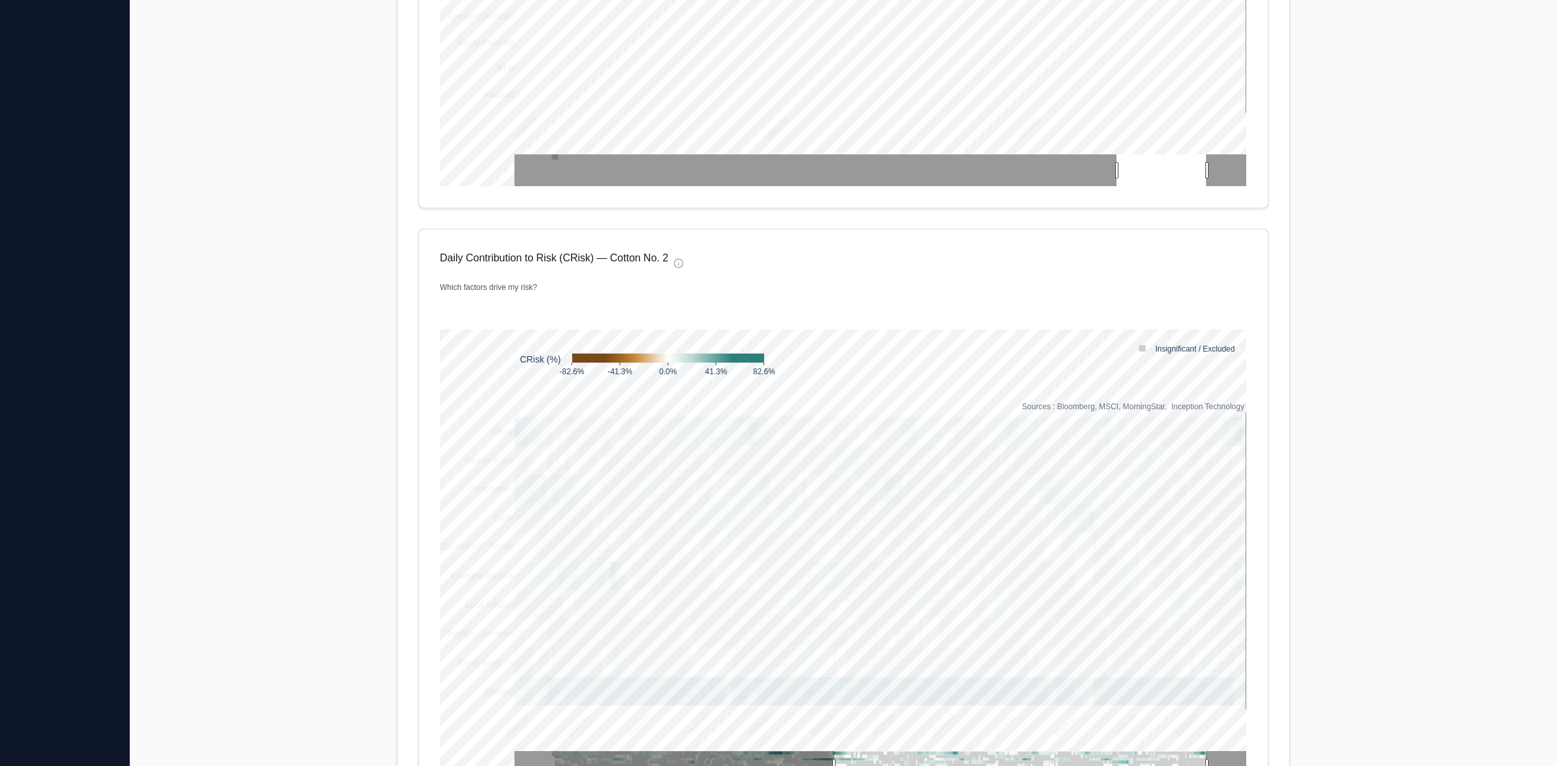
scroll to position [1291, 0]
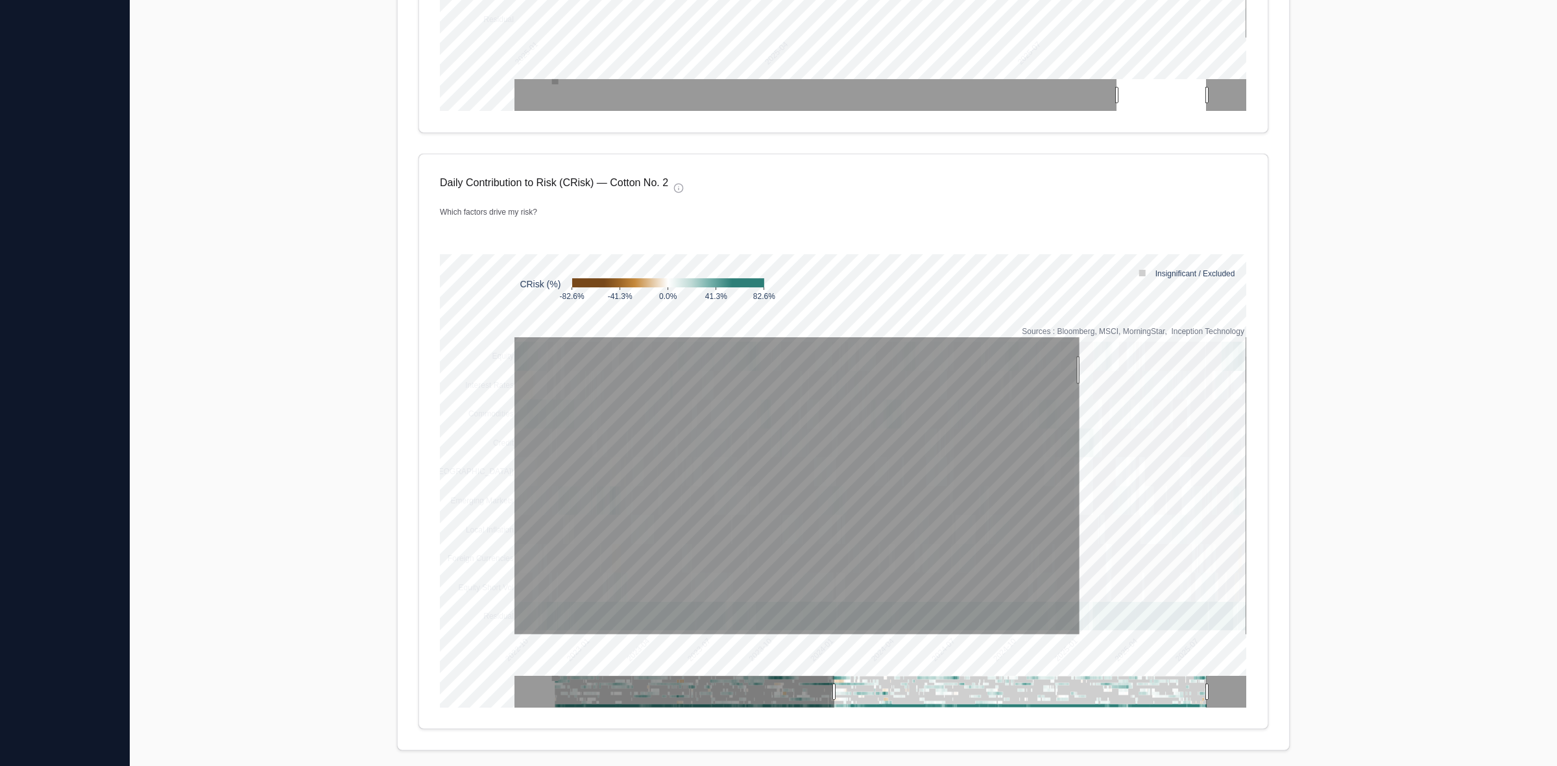
drag, startPoint x: 1074, startPoint y: 370, endPoint x: 1320, endPoint y: 379, distance: 246.7
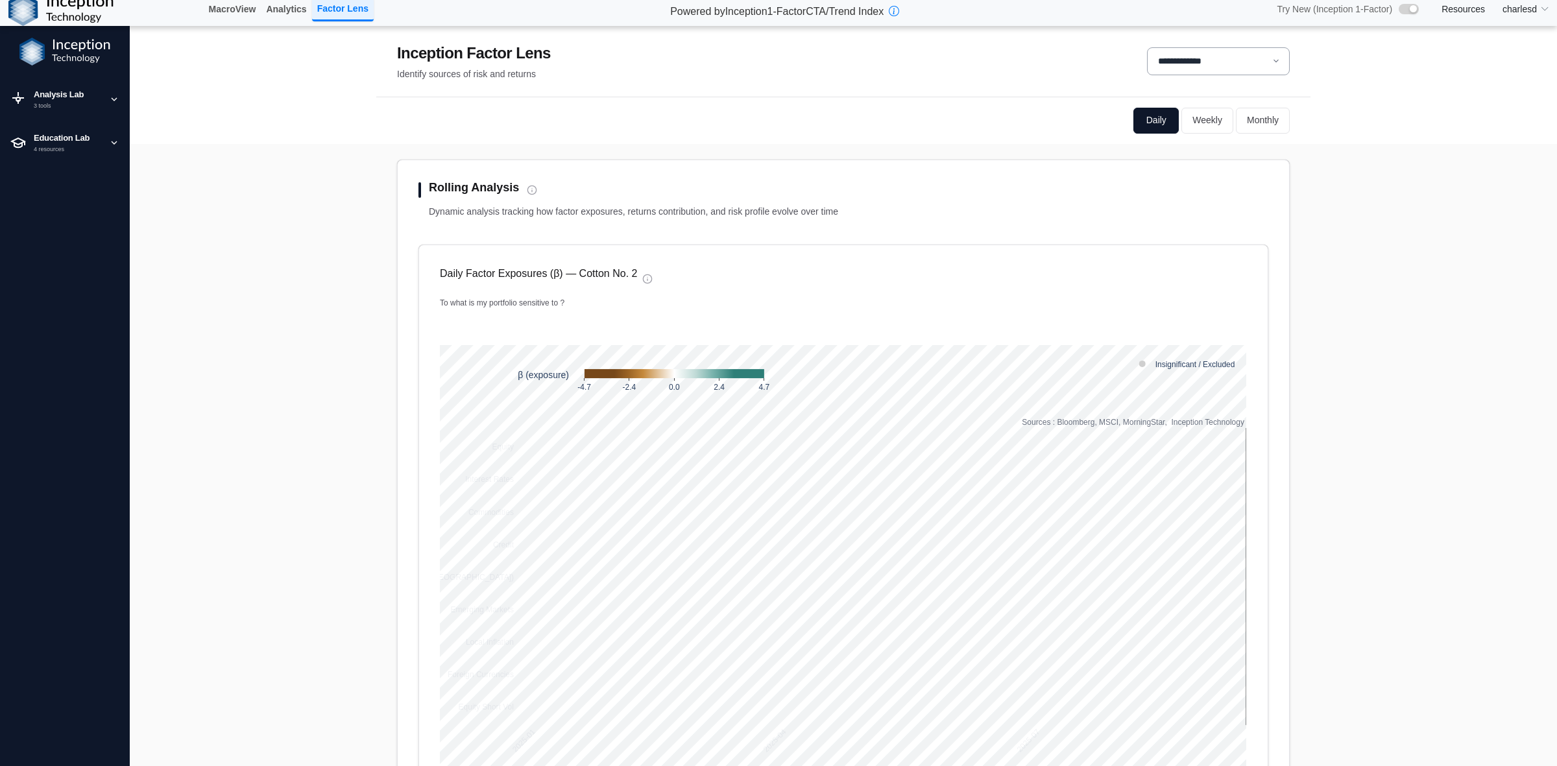
scroll to position [0, 0]
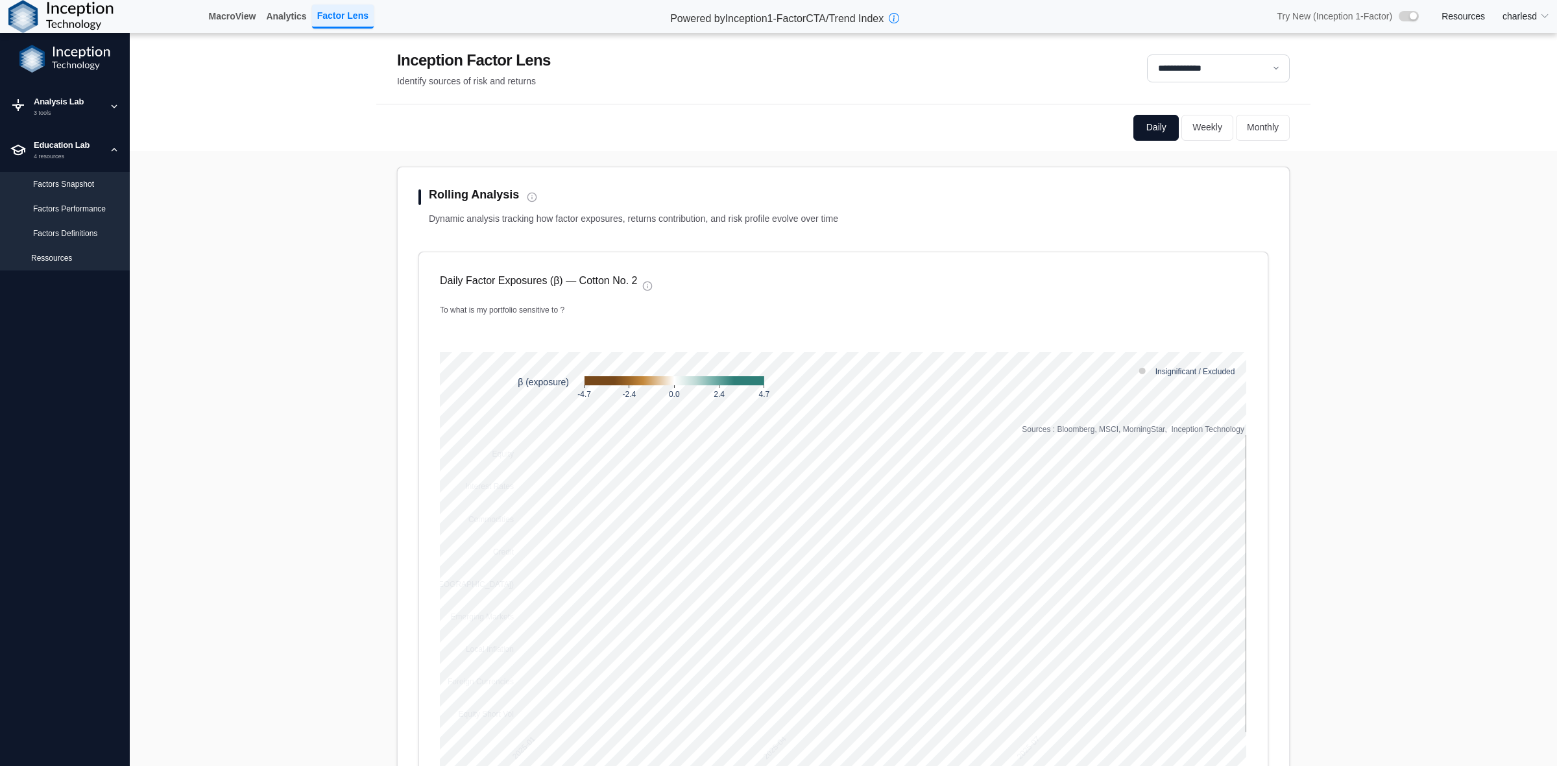
click at [67, 182] on div "Factors Snapshot" at bounding box center [76, 184] width 86 height 12
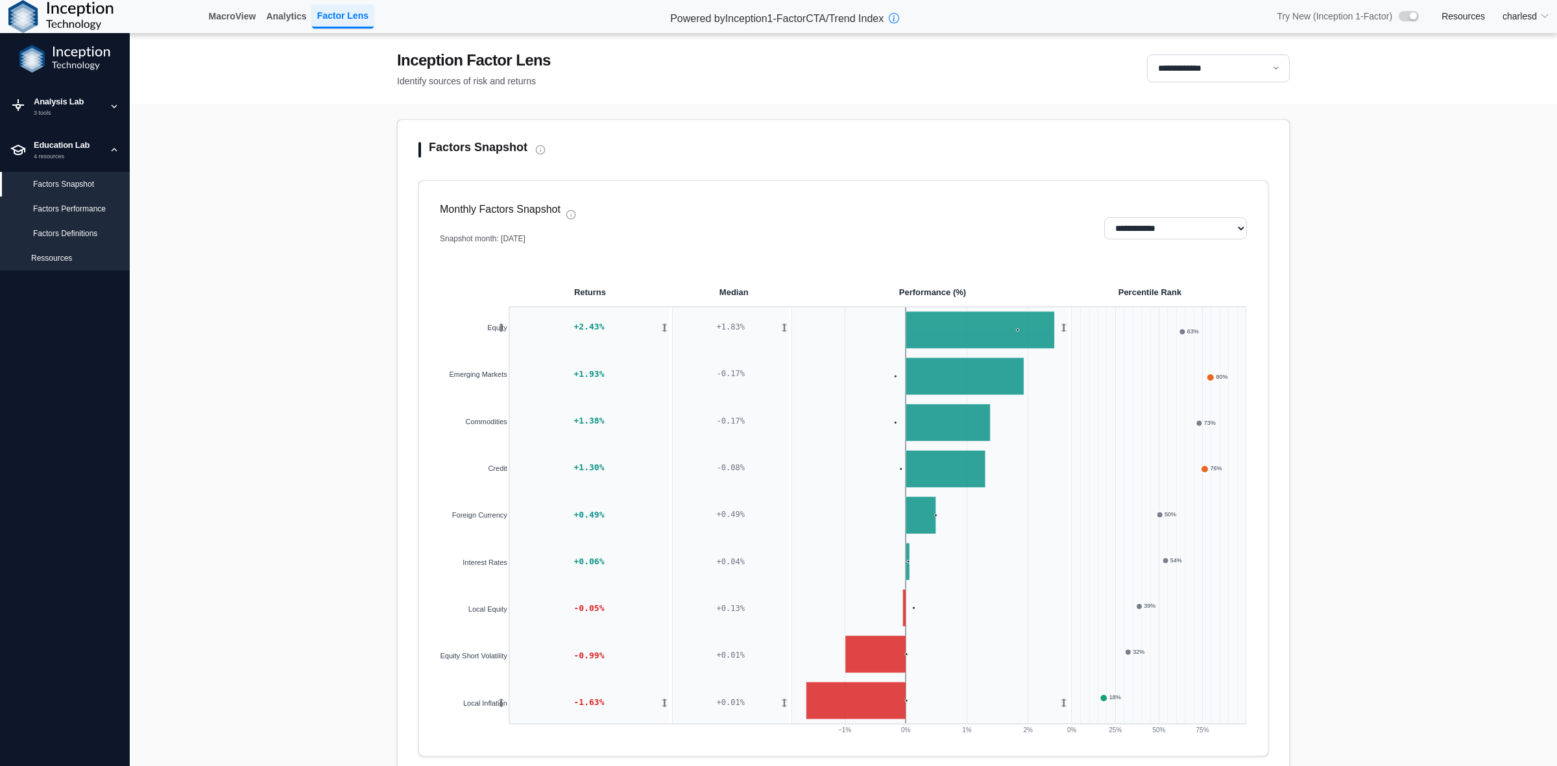
click at [71, 211] on div "Factors Performance" at bounding box center [76, 209] width 86 height 12
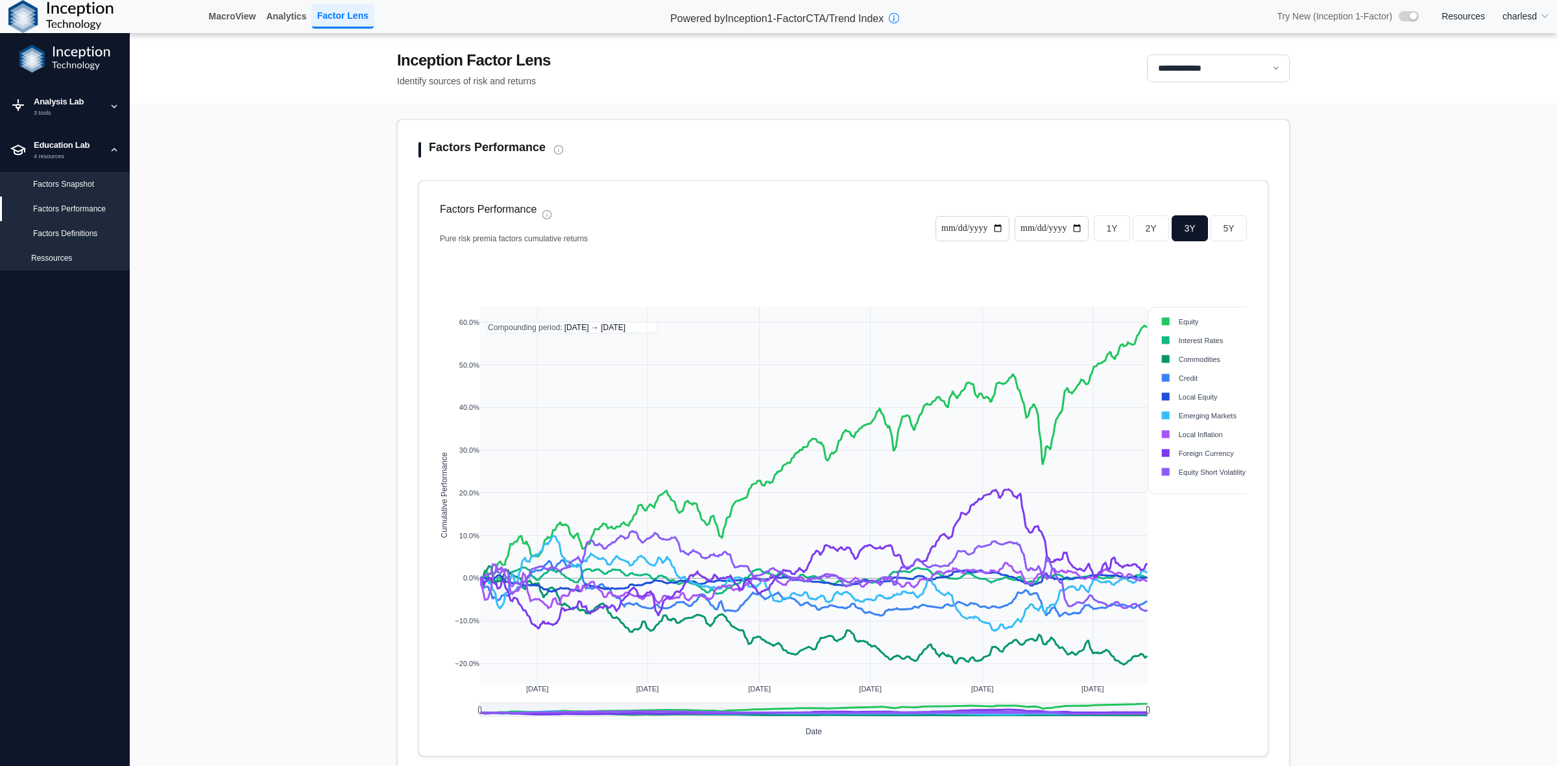
click at [86, 186] on div "Factors Snapshot" at bounding box center [76, 184] width 86 height 12
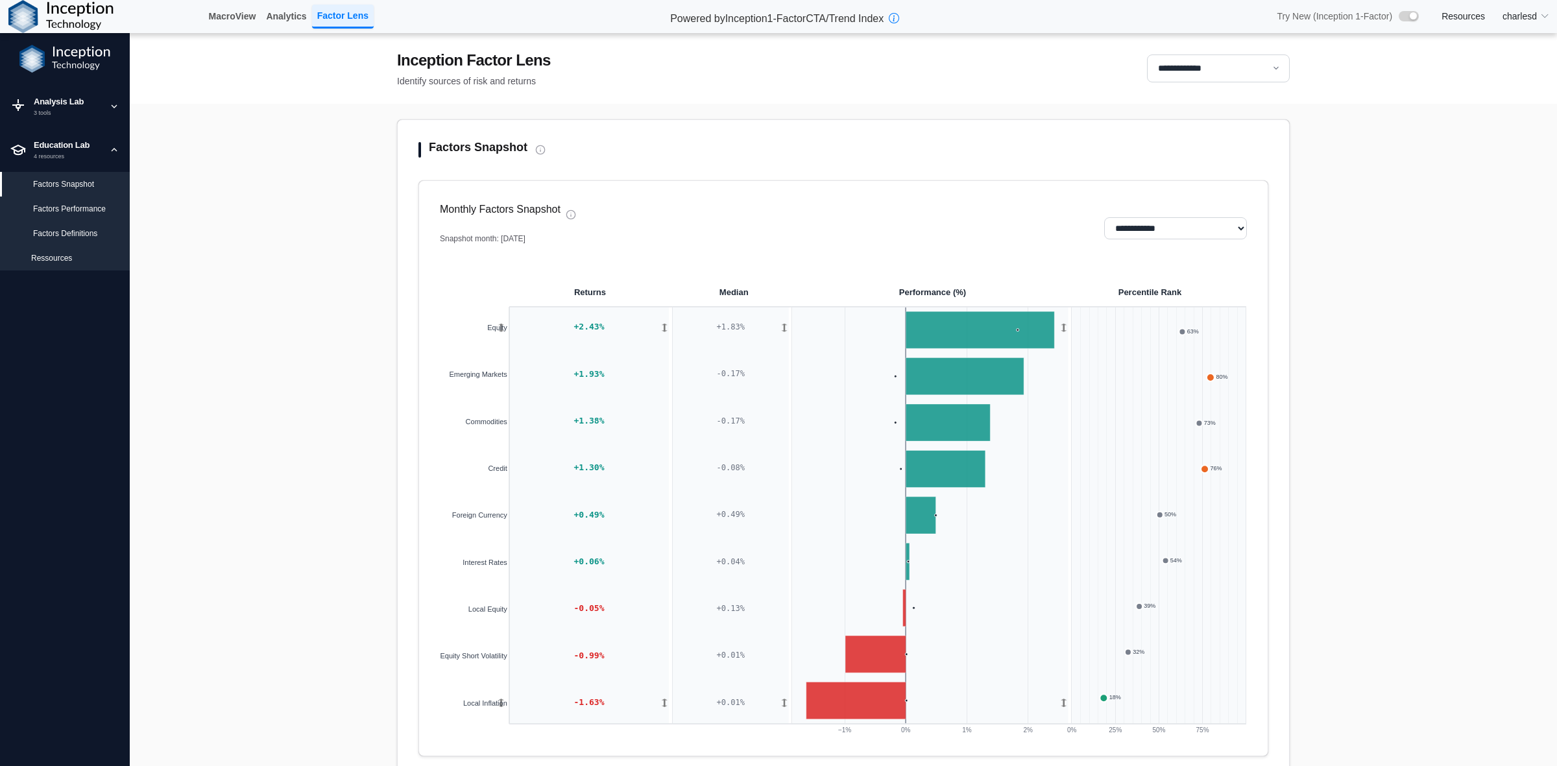
click at [97, 211] on div "Factors Performance" at bounding box center [76, 209] width 86 height 12
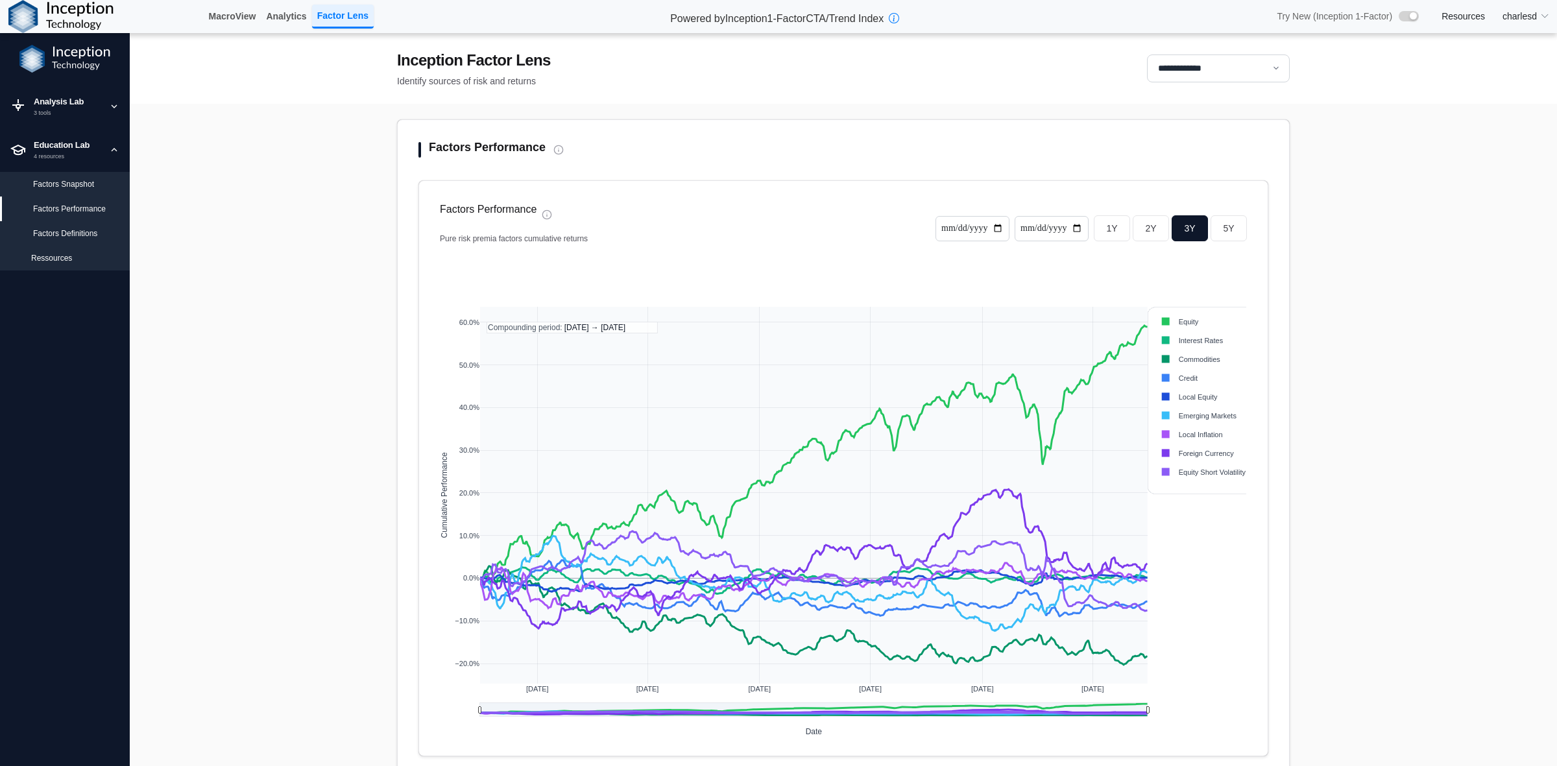
click at [83, 232] on div "Factors Definitions" at bounding box center [76, 234] width 86 height 12
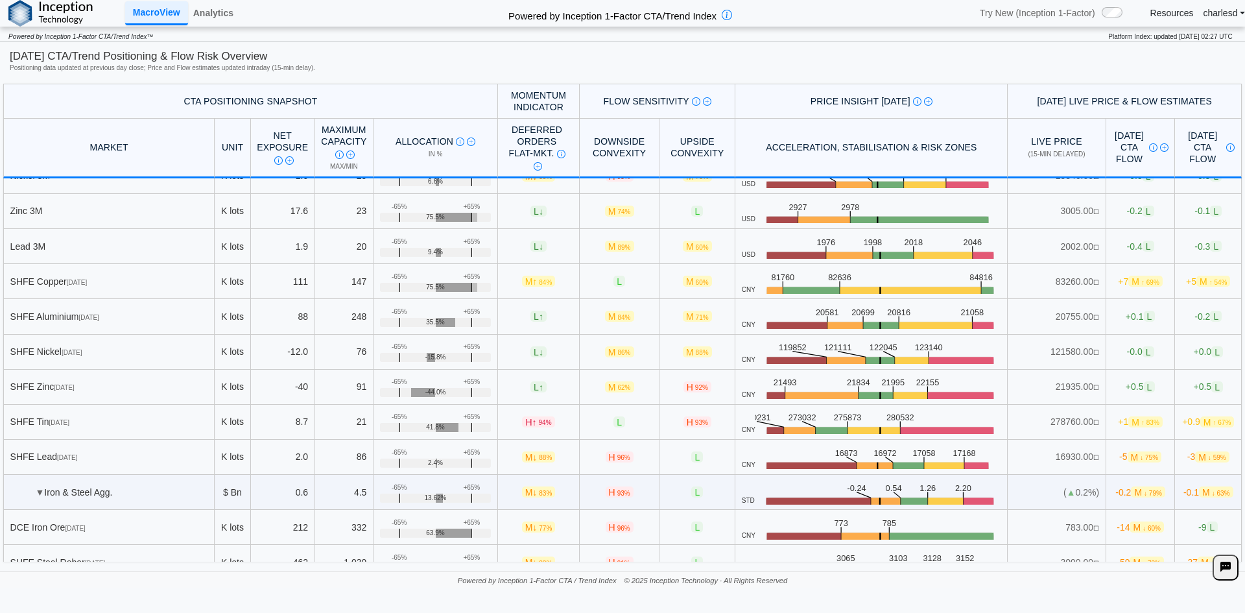
scroll to position [2335, 0]
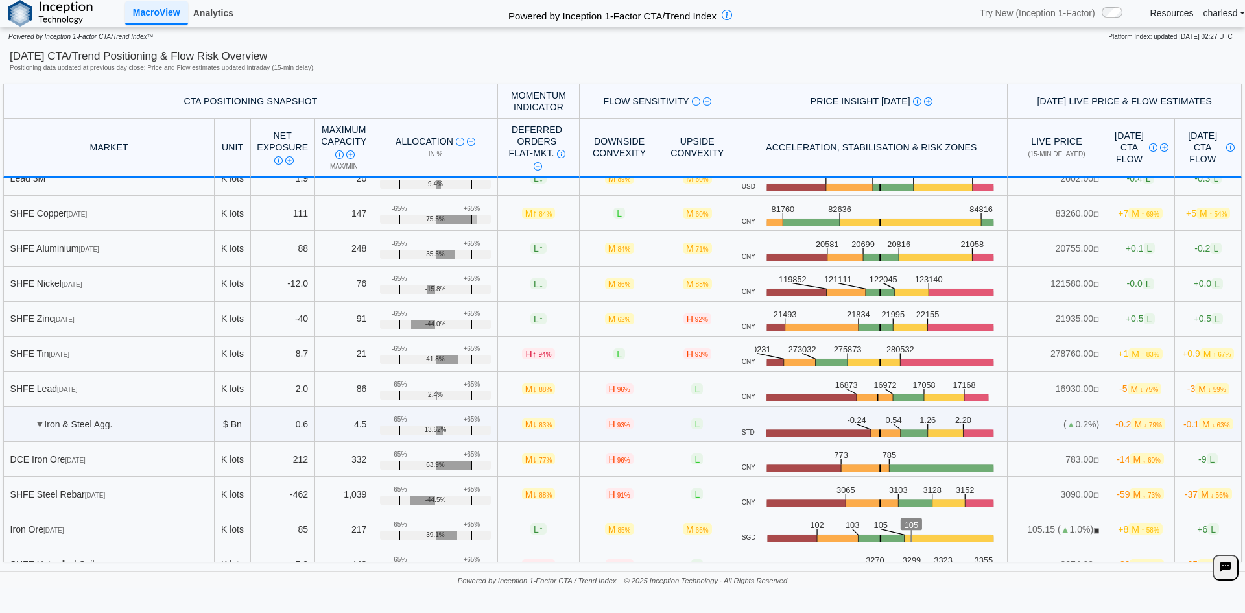
click at [206, 6] on link "Analytics" at bounding box center [213, 13] width 51 height 22
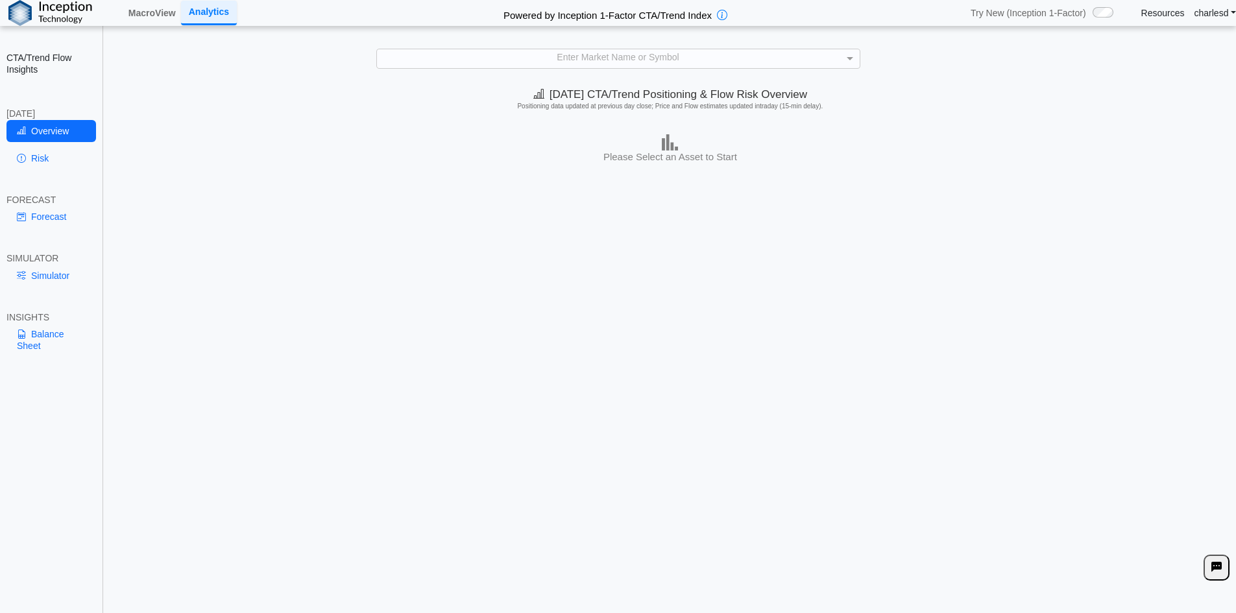
click at [571, 52] on div "Enter Market Name or Symbol" at bounding box center [618, 58] width 483 height 18
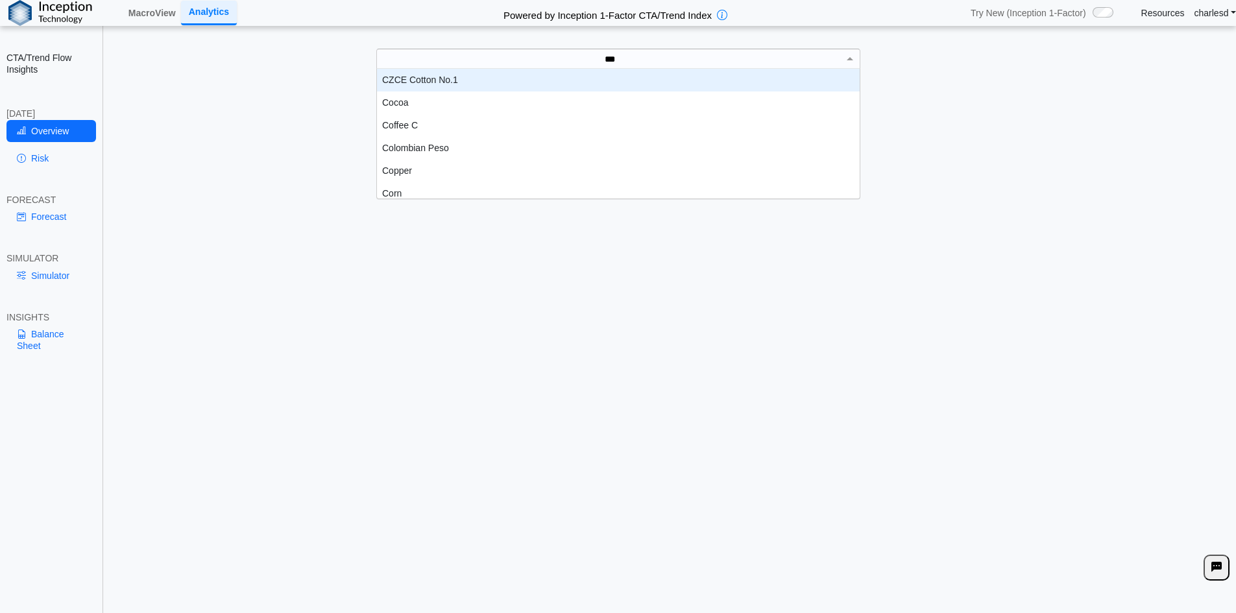
scroll to position [36, 473]
type input "****"
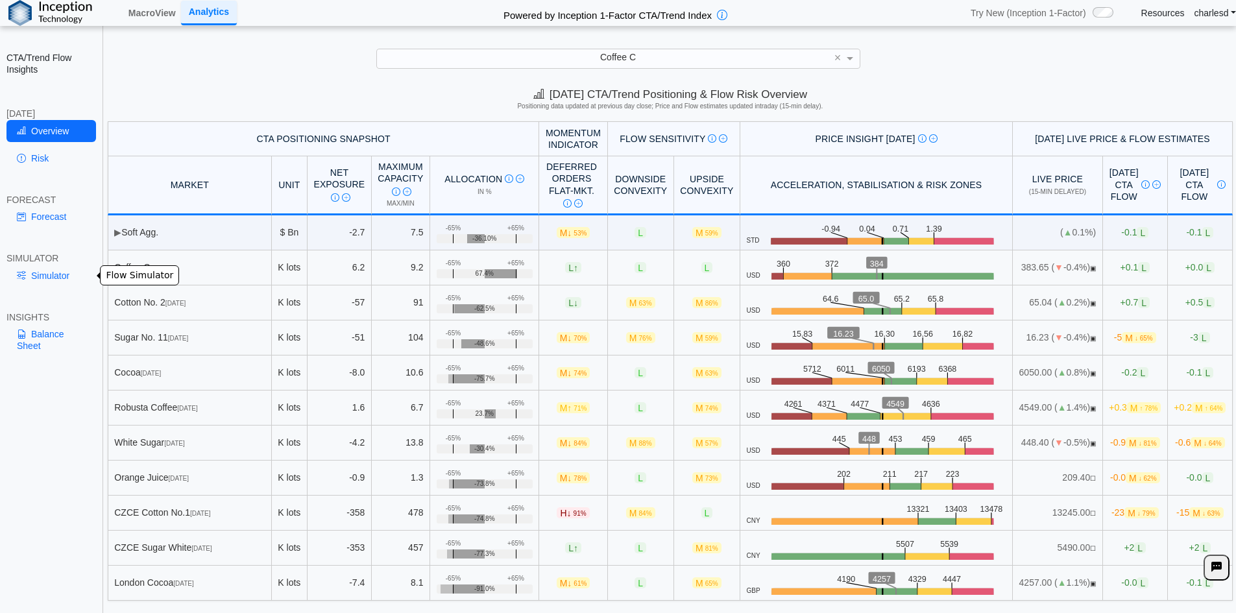
click at [39, 279] on link "Simulator" at bounding box center [51, 276] width 90 height 22
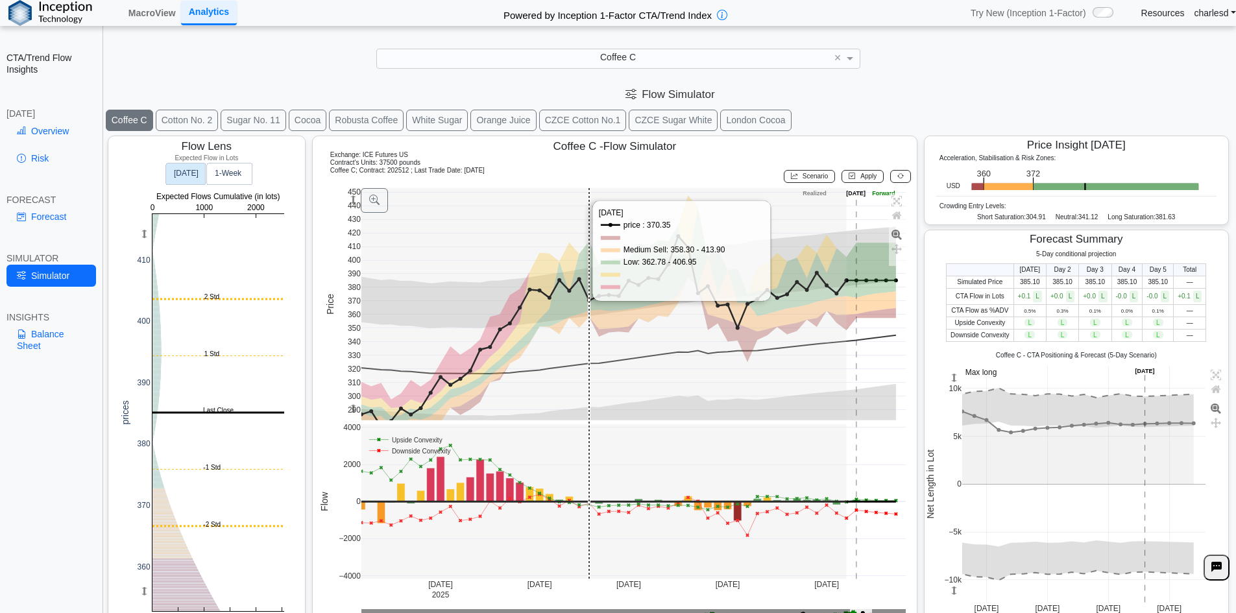
scroll to position [21, 0]
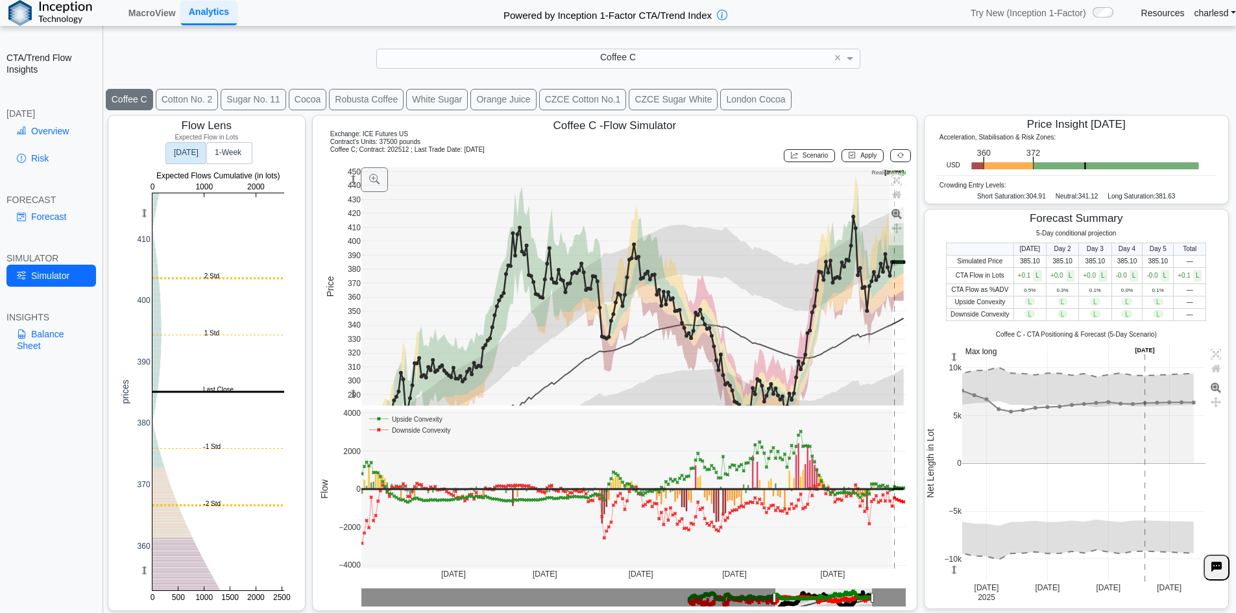
drag, startPoint x: 848, startPoint y: 596, endPoint x: 762, endPoint y: 600, distance: 86.4
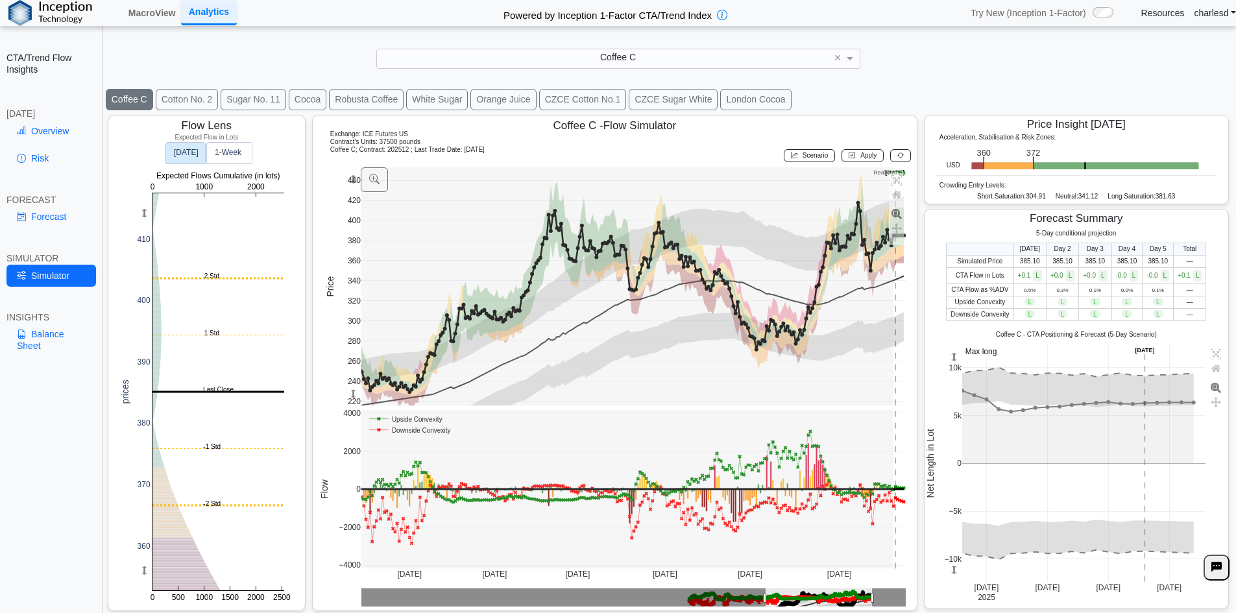
drag, startPoint x: 348, startPoint y: 387, endPoint x: 346, endPoint y: 320, distance: 67.5
click at [346, 320] on div "300 320 340 360 380 400 420 440 280 260 240 220 May 2025 Jul 2025 Sep 2025 Jan …" at bounding box center [612, 385] width 588 height 441
click at [171, 102] on button "Cotton No. 2" at bounding box center [187, 99] width 63 height 21
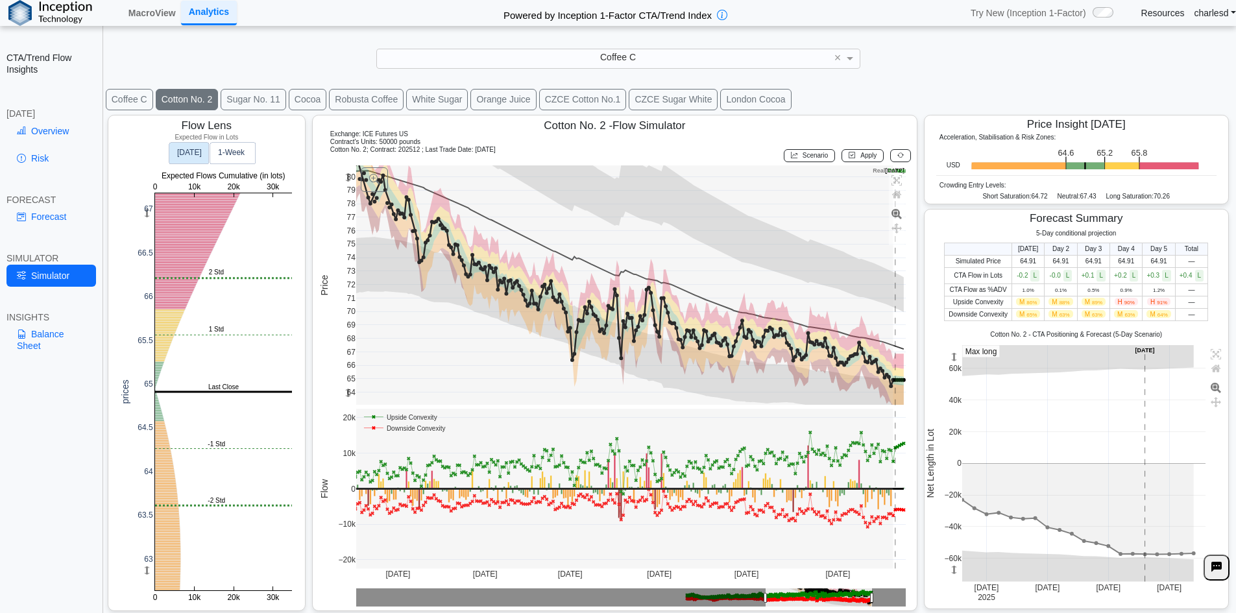
drag, startPoint x: 344, startPoint y: 180, endPoint x: 353, endPoint y: 328, distance: 148.2
click at [353, 328] on g at bounding box center [630, 285] width 577 height 266
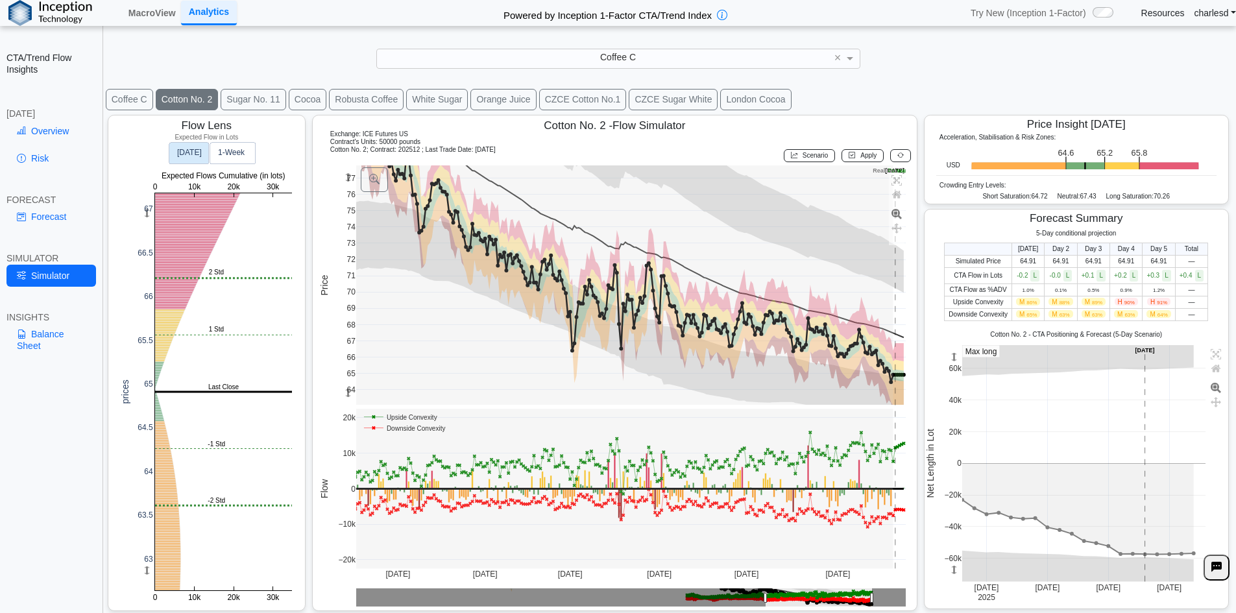
drag, startPoint x: 348, startPoint y: 178, endPoint x: 352, endPoint y: 149, distance: 29.4
click at [352, 149] on div "Cotton No. 2 - Flow Simulator Exchange: ICE Futures US Contract's Units: 50000 …" at bounding box center [614, 363] width 605 height 496
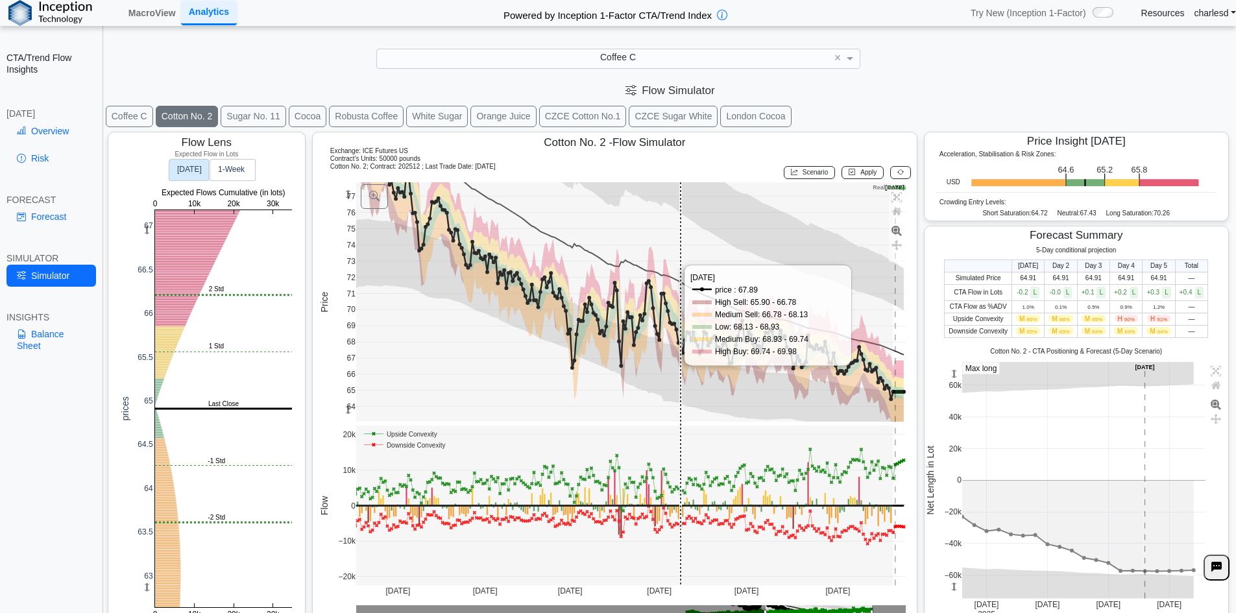
scroll to position [0, 0]
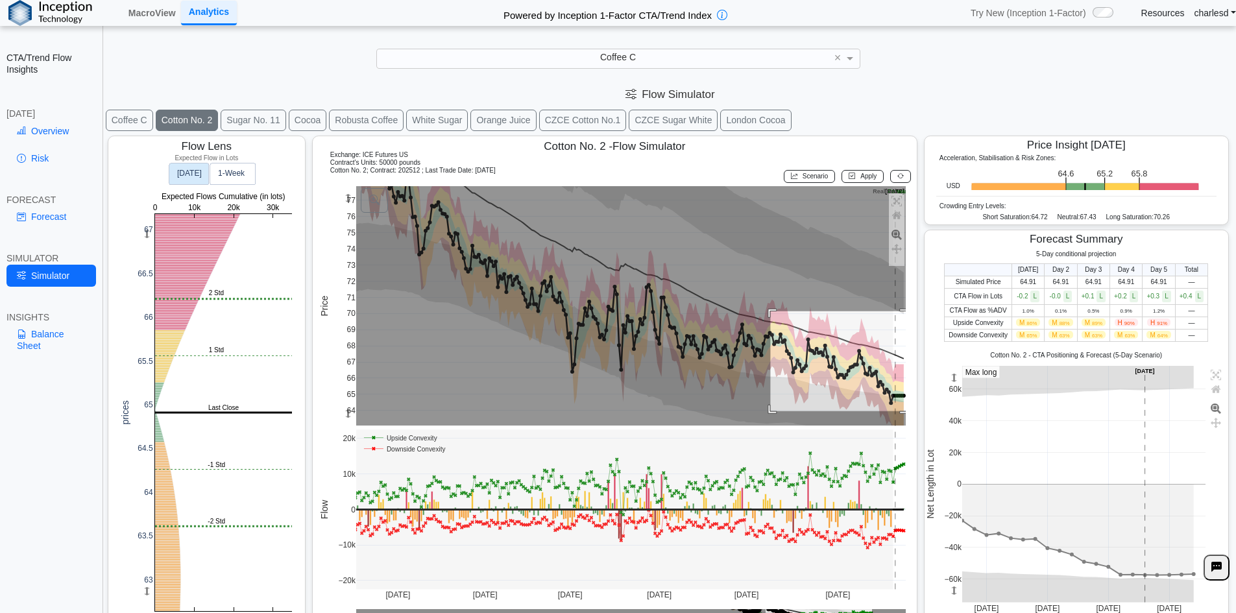
drag, startPoint x: 769, startPoint y: 311, endPoint x: 914, endPoint y: 421, distance: 182.0
click at [914, 421] on div "Flow Lens Expected Flow in Lots 0 10k 20k 30k 63 63.5 64 64.5 65 65.5 66 66.5 6…" at bounding box center [669, 383] width 1131 height 503
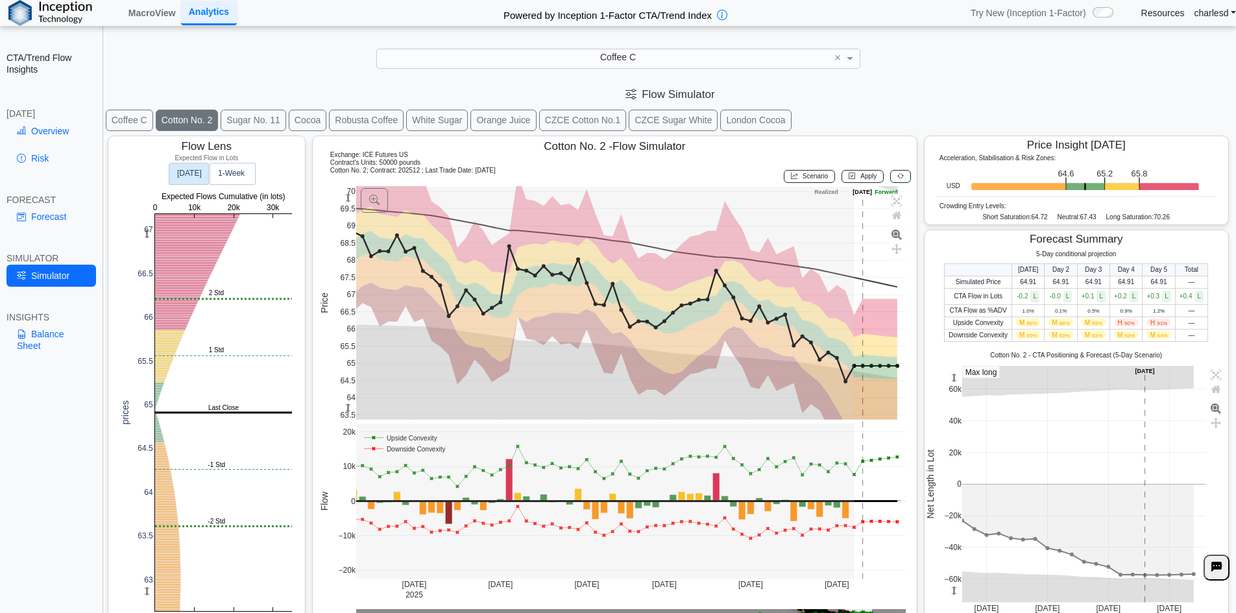
click at [531, 67] on div "Coffee C" at bounding box center [618, 58] width 483 height 18
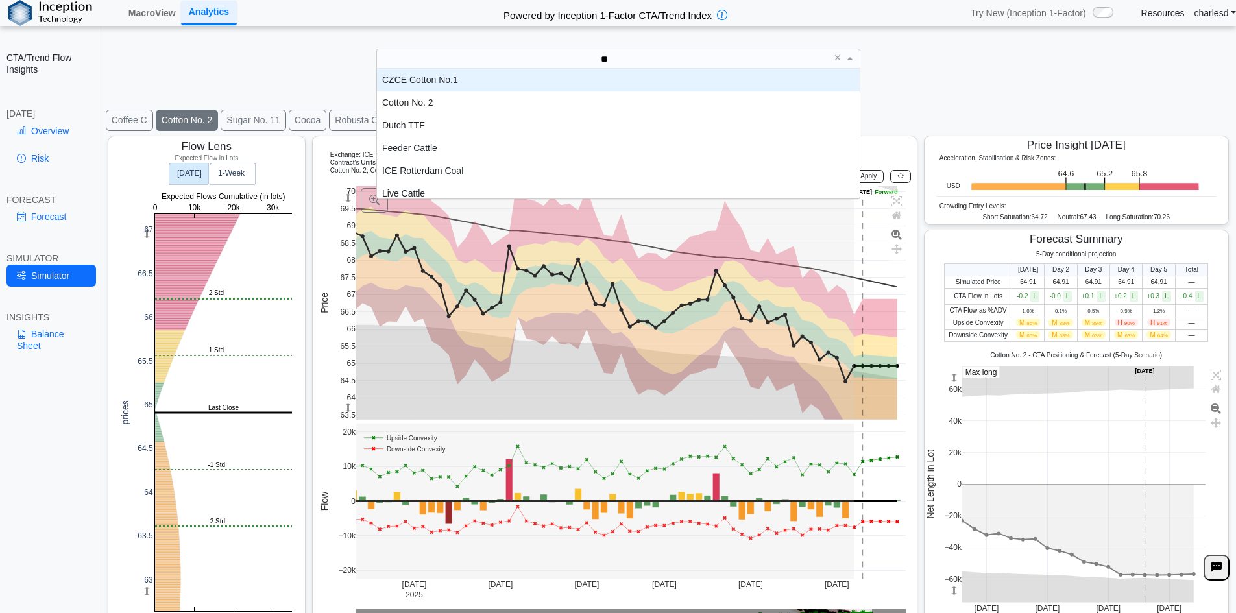
type input "***"
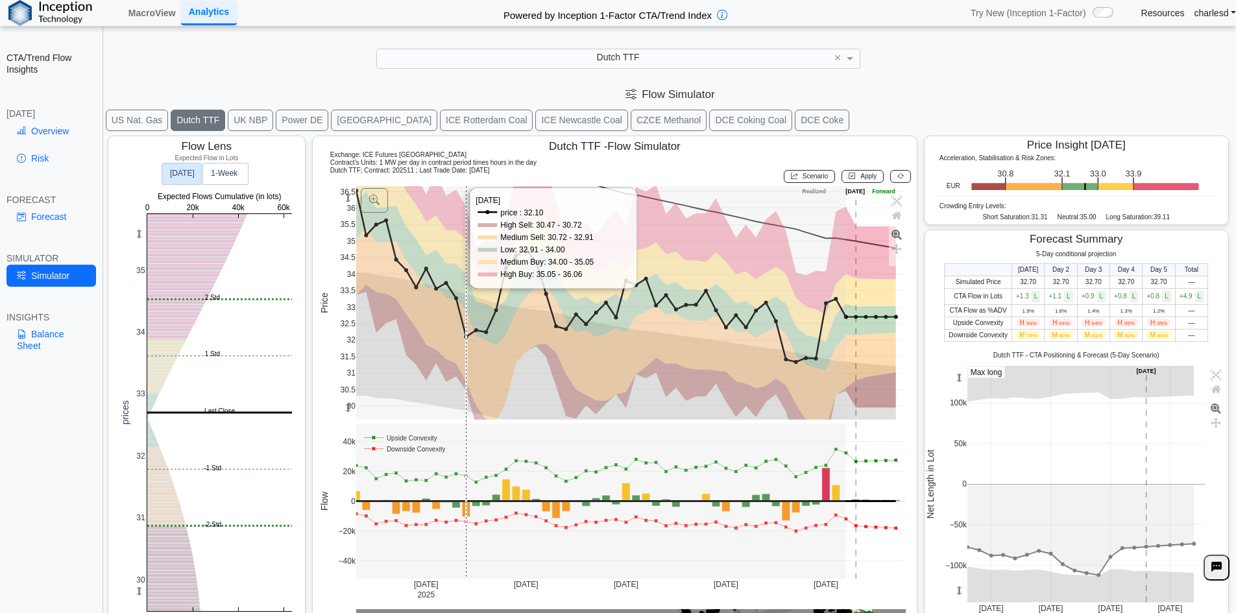
scroll to position [21, 0]
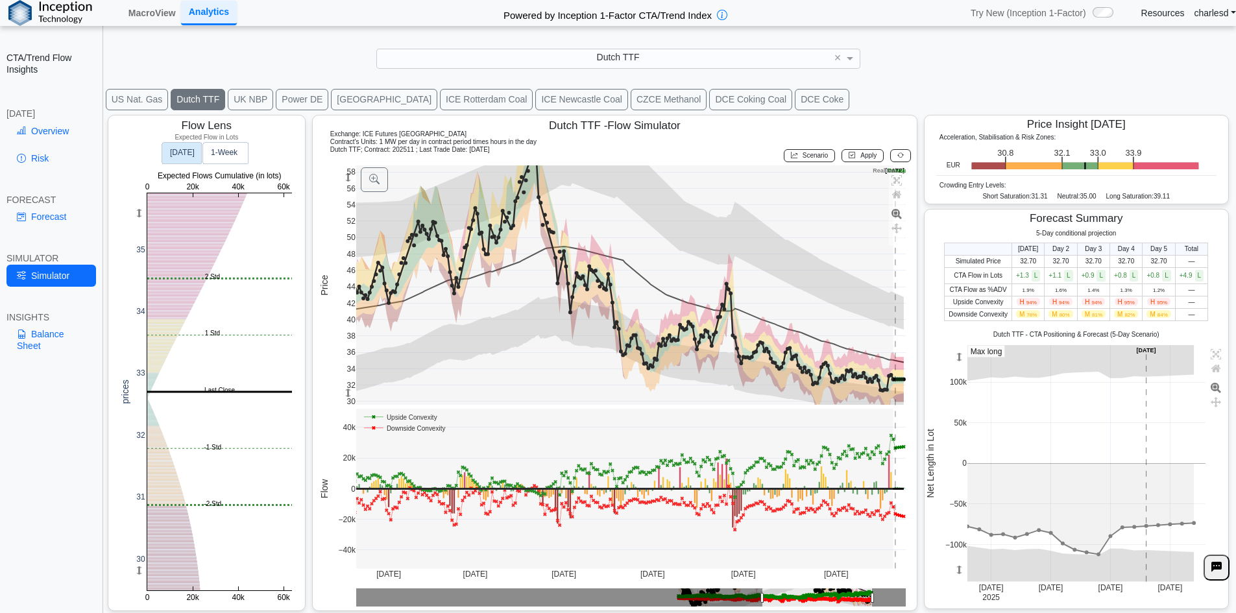
drag, startPoint x: 348, startPoint y: 176, endPoint x: 341, endPoint y: 358, distance: 181.8
click at [342, 358] on g at bounding box center [630, 285] width 577 height 266
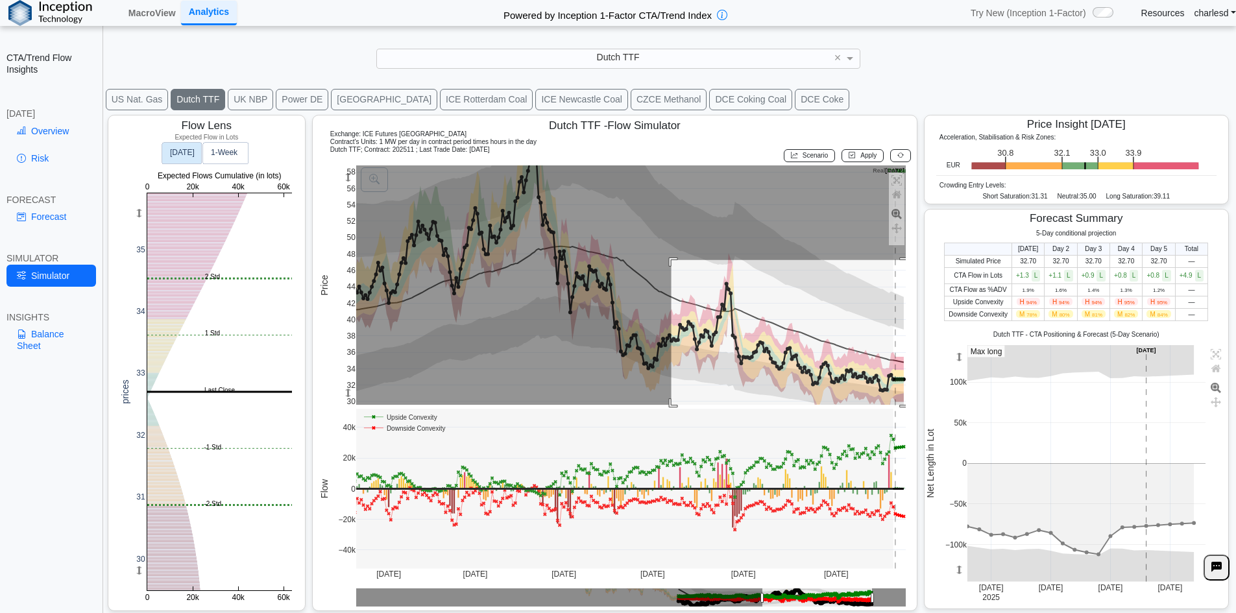
drag, startPoint x: 707, startPoint y: 301, endPoint x: 558, endPoint y: 367, distance: 162.6
click at [922, 411] on div "Flow Lens Expected Flow in Lots 0 20k 40k 60k 30 31 32 33 34 35 0 20k 40k 60k p…" at bounding box center [669, 363] width 1131 height 503
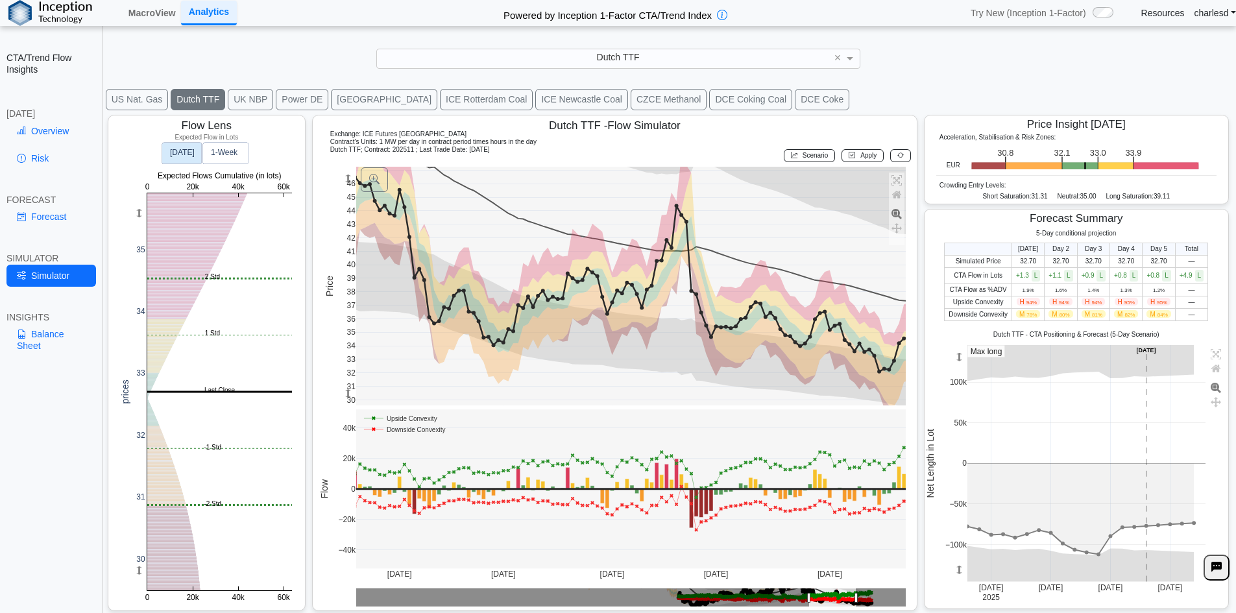
drag, startPoint x: 821, startPoint y: 598, endPoint x: 29, endPoint y: 464, distance: 803.3
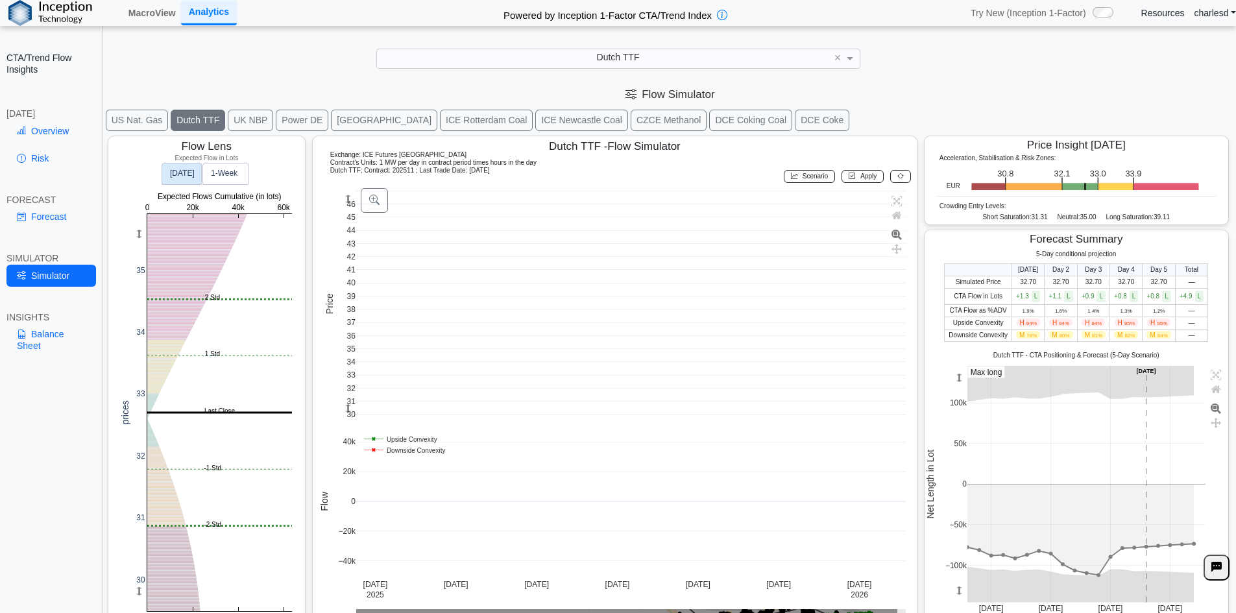
scroll to position [21, 0]
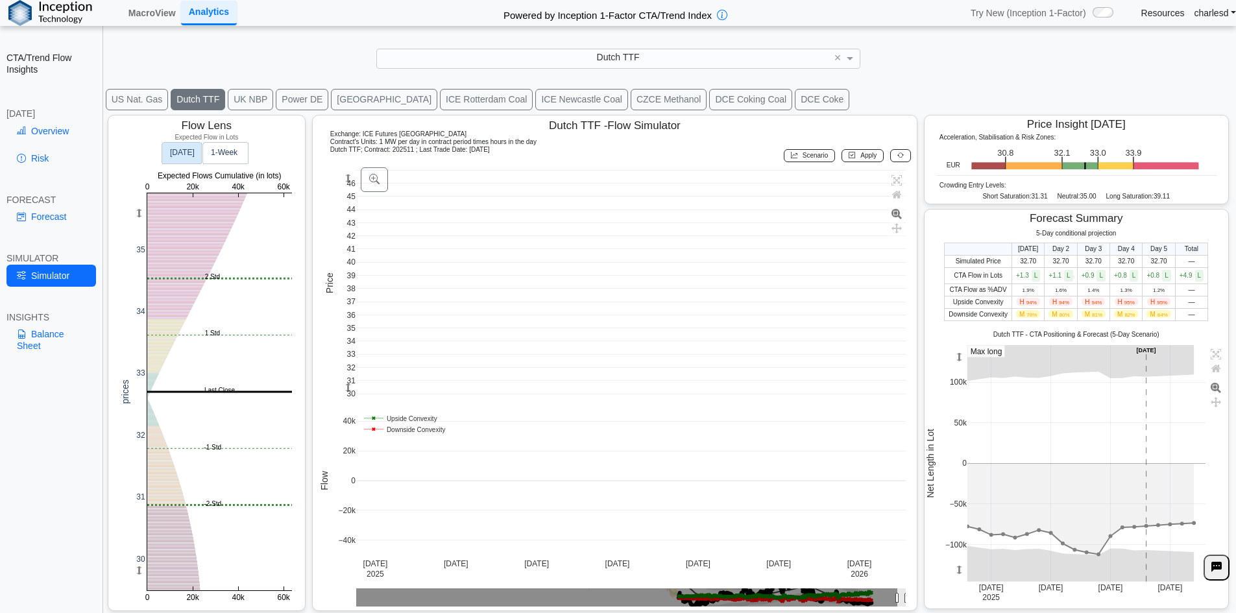
click at [332, 93] on button "[GEOGRAPHIC_DATA]" at bounding box center [384, 99] width 106 height 21
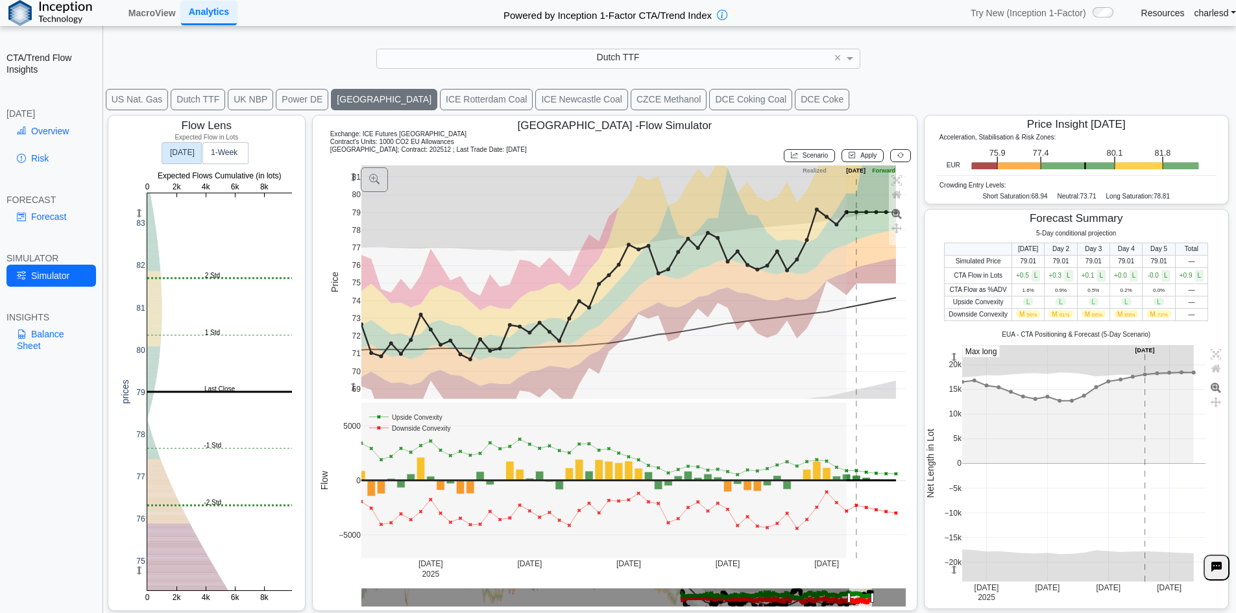
click at [596, 49] on div "Dutch TTF" at bounding box center [618, 58] width 483 height 18
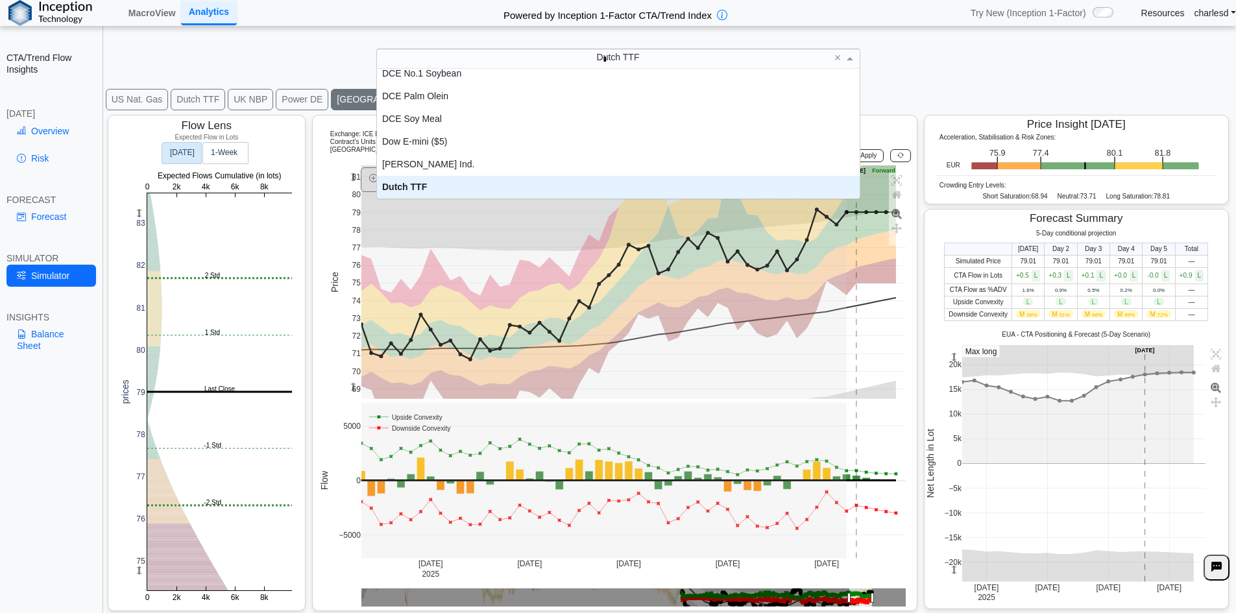
scroll to position [0, 0]
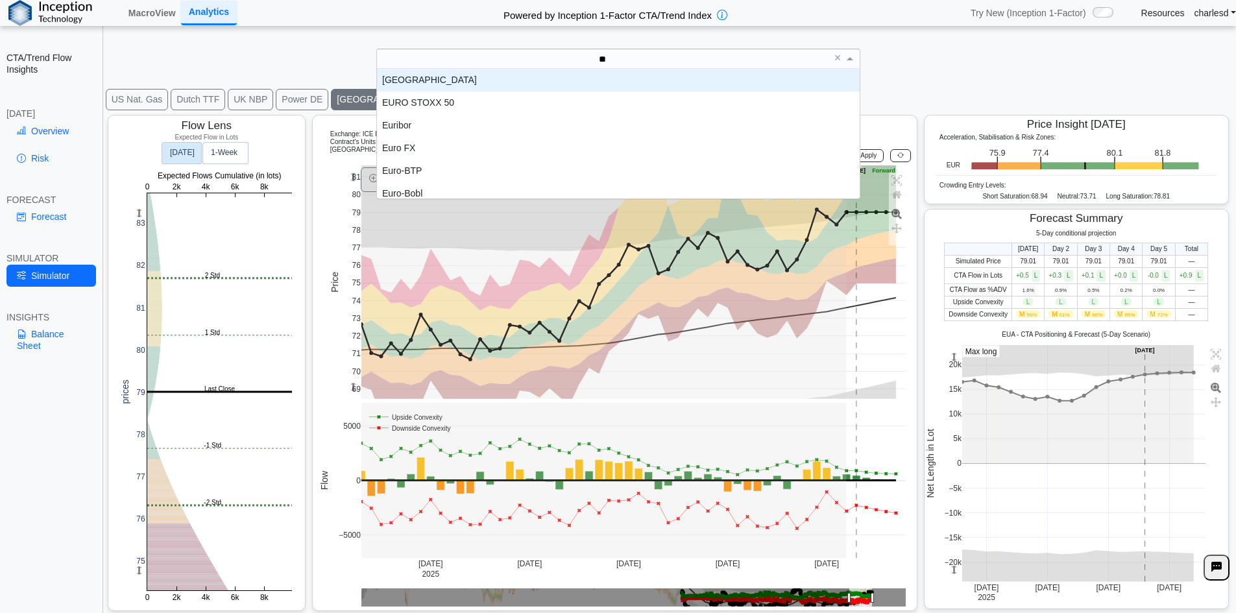
type input "***"
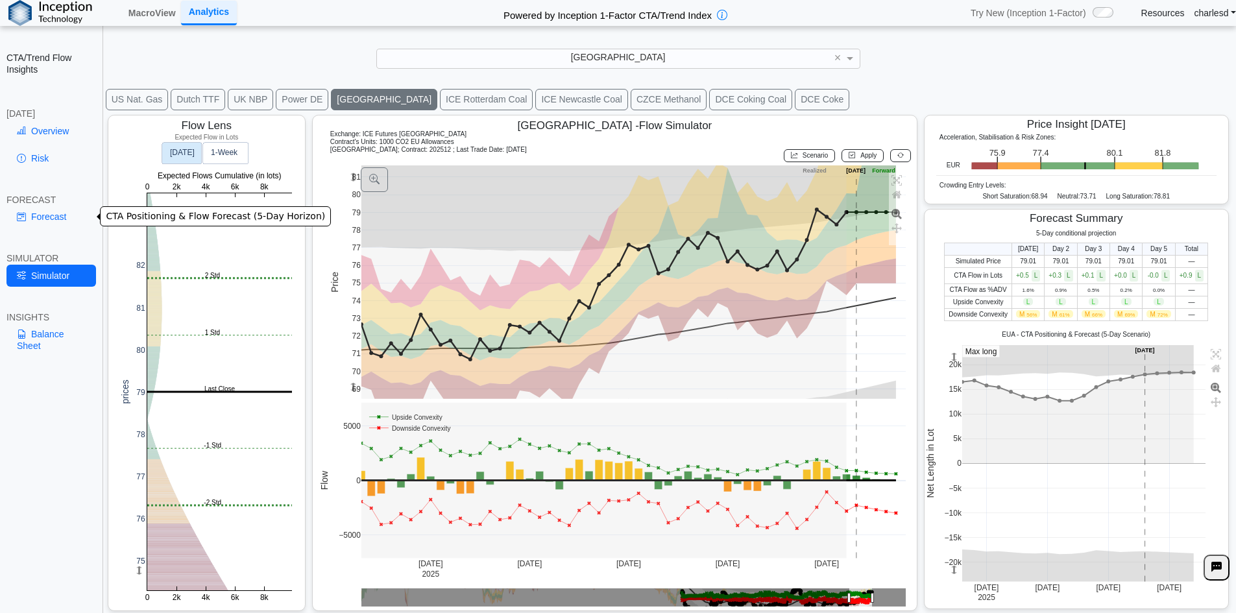
click at [49, 212] on link "Forecast" at bounding box center [51, 217] width 90 height 22
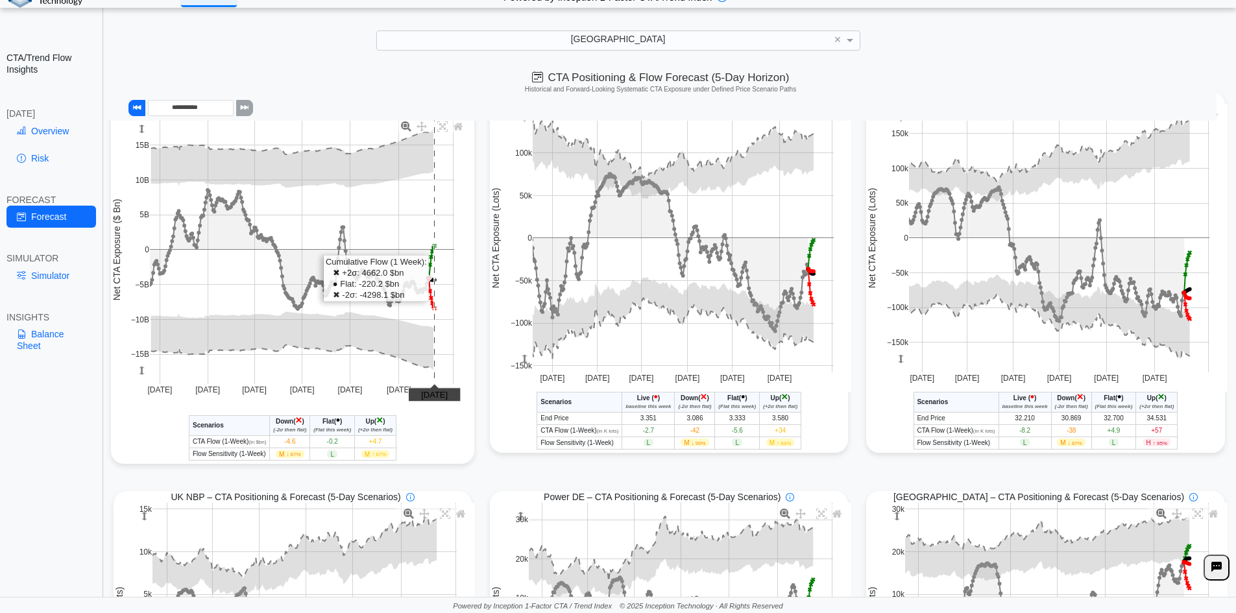
scroll to position [0, 0]
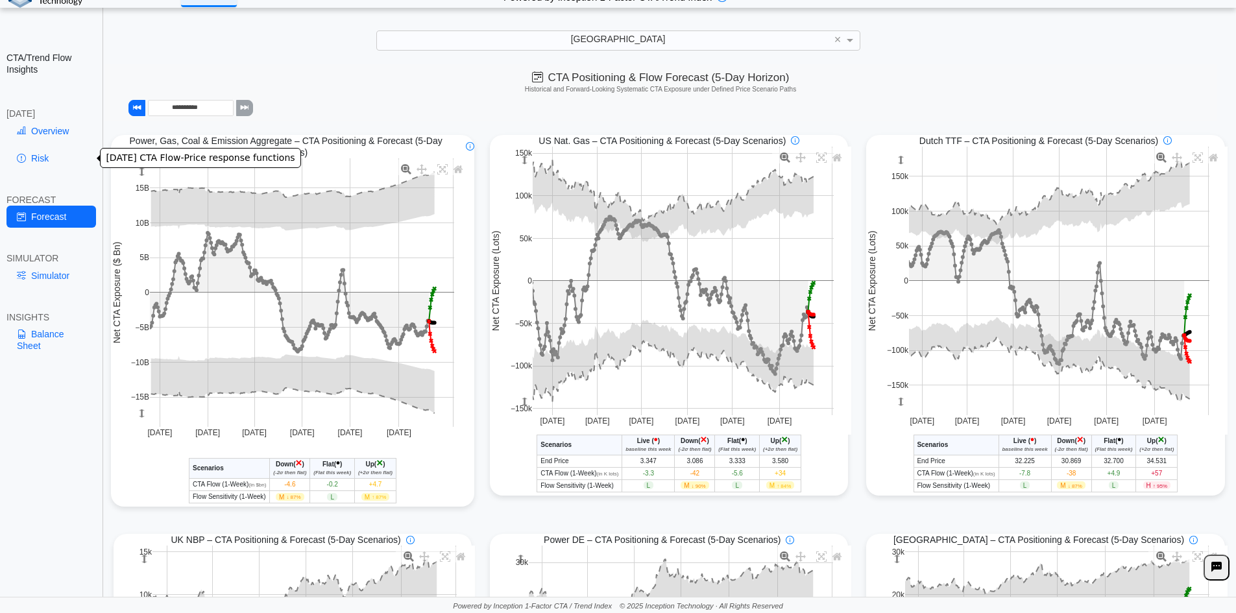
drag, startPoint x: 39, startPoint y: 134, endPoint x: 50, endPoint y: 138, distance: 11.7
click at [39, 134] on link "Overview" at bounding box center [51, 131] width 90 height 22
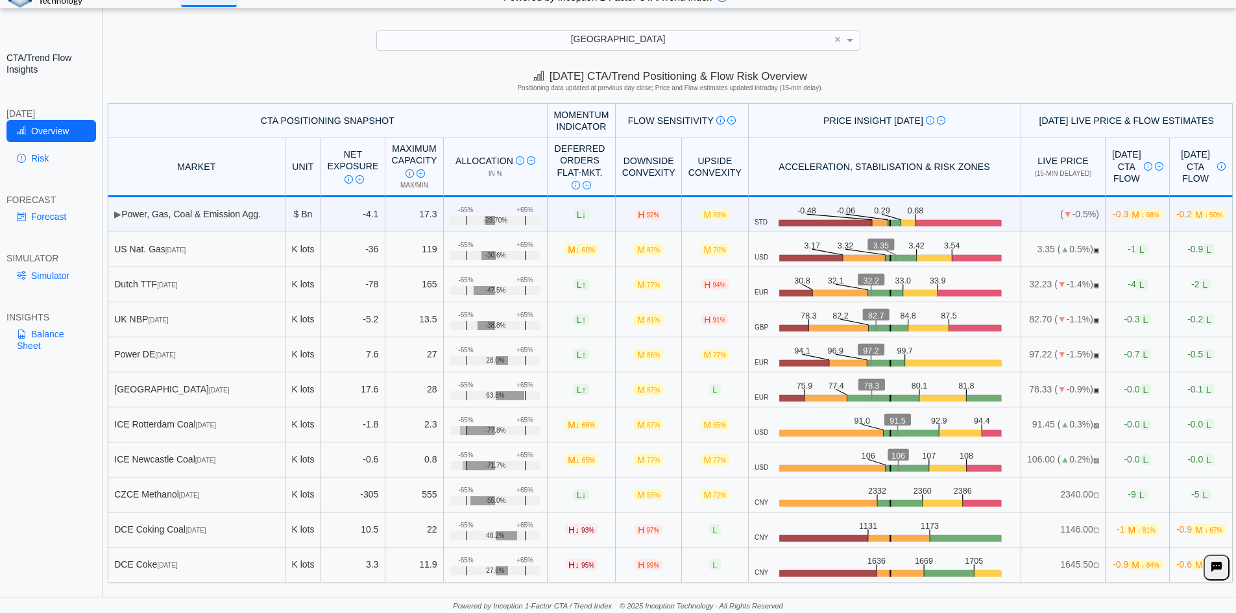
click at [1021, 285] on td "32.23 ( ▼ -1.4%) ▣" at bounding box center [1063, 284] width 85 height 35
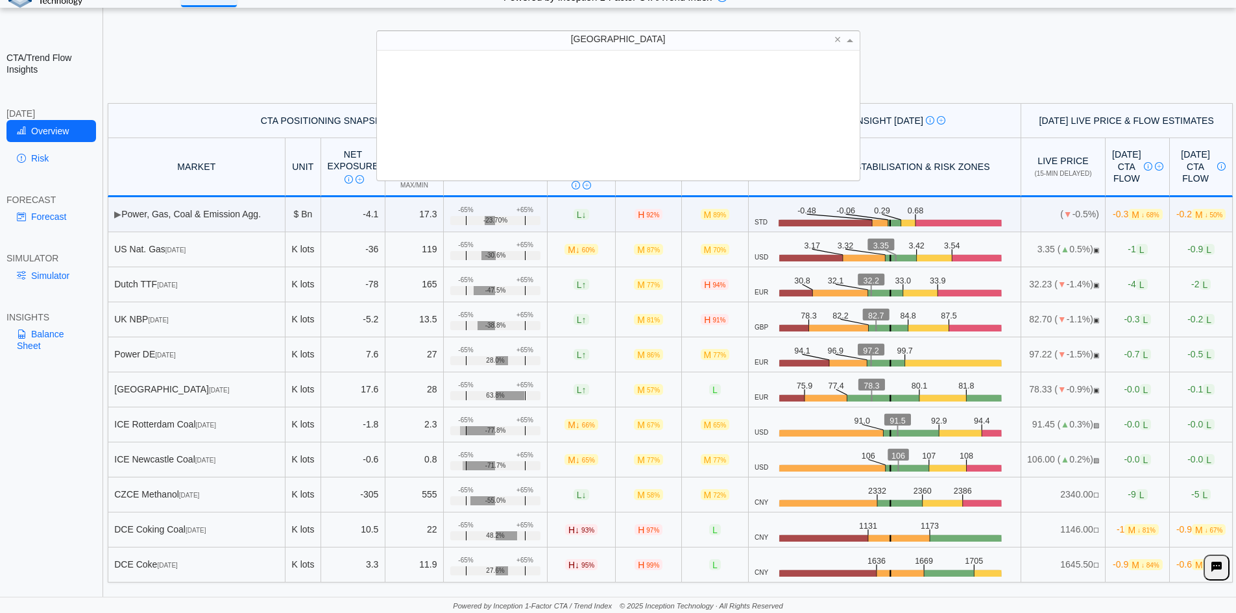
click at [514, 43] on div "[GEOGRAPHIC_DATA]" at bounding box center [618, 40] width 483 height 18
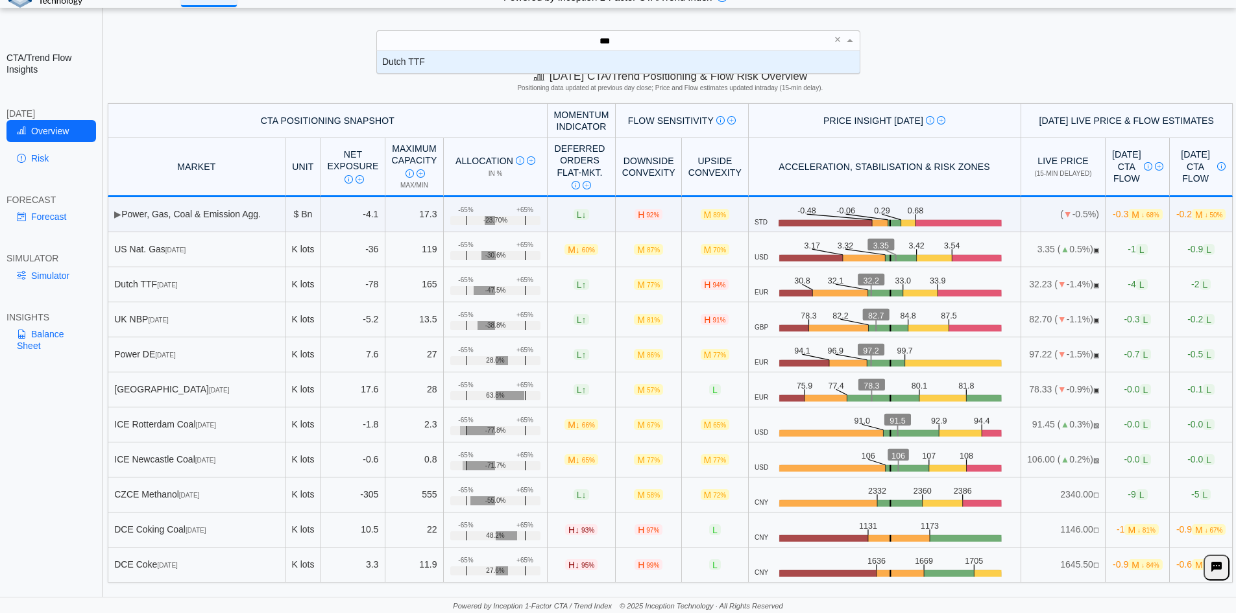
scroll to position [13, 473]
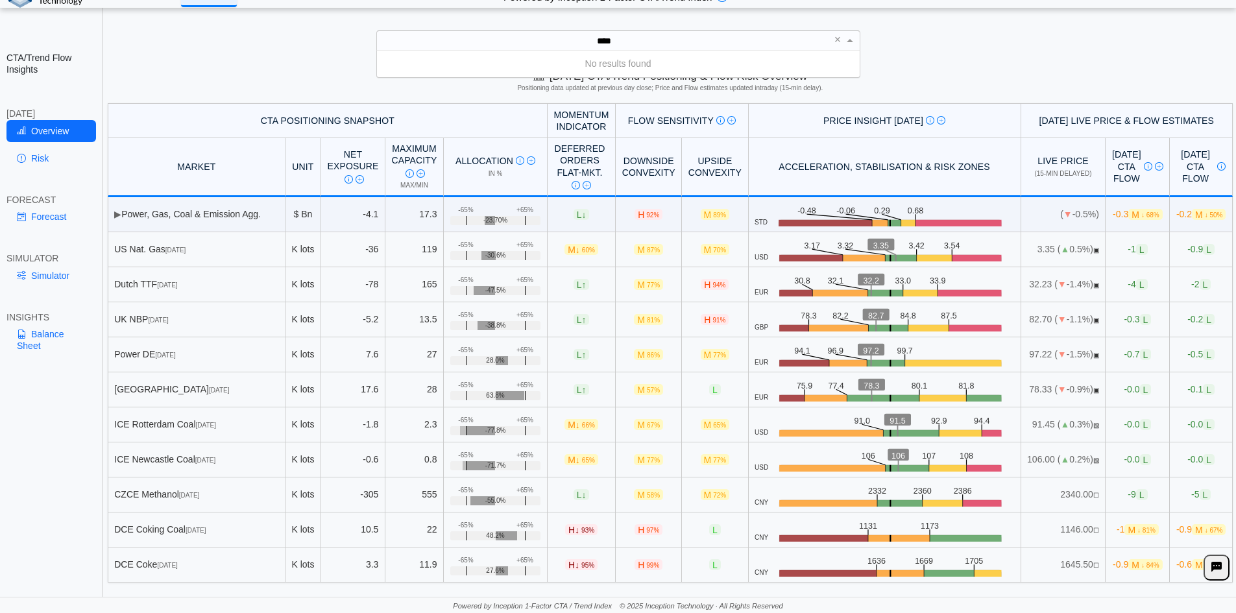
type input "***"
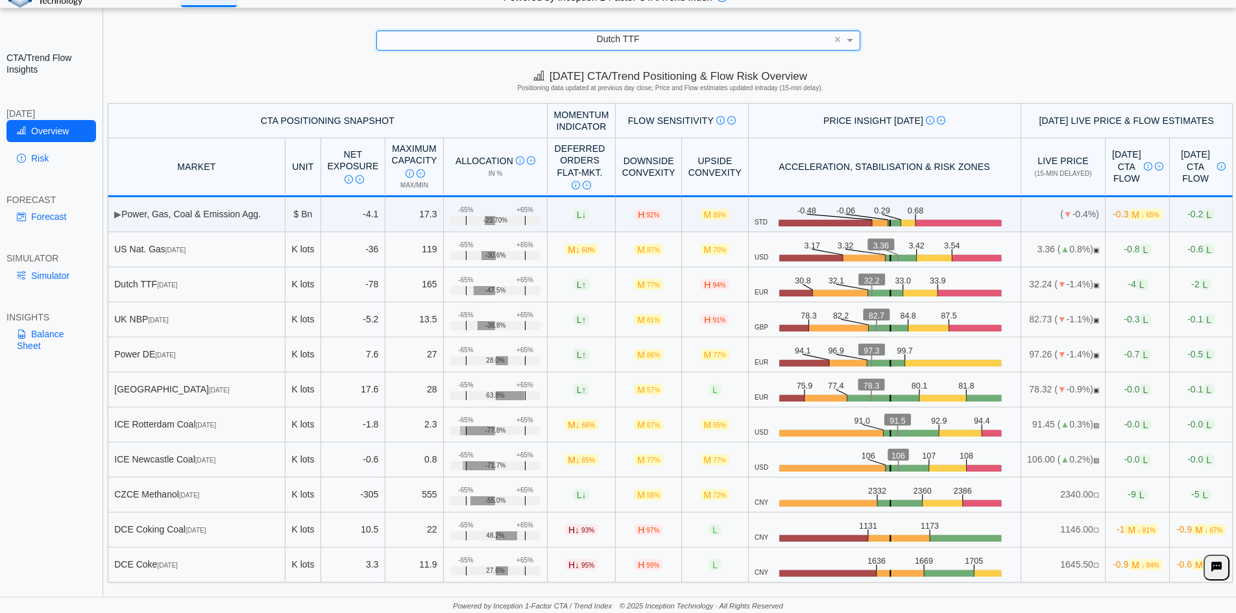
scroll to position [18, 0]
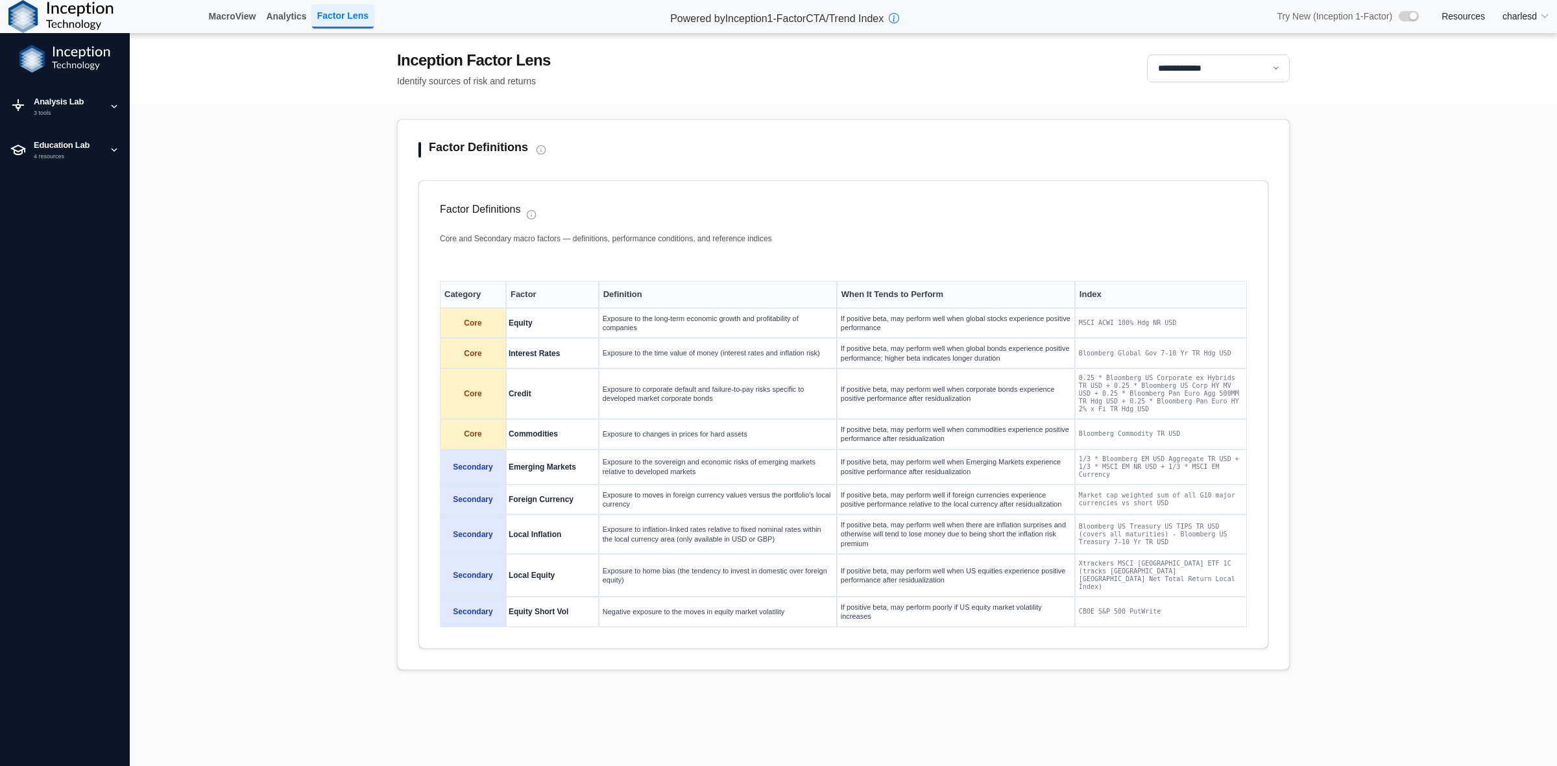
select select "**"
